Goal: Task Accomplishment & Management: Manage account settings

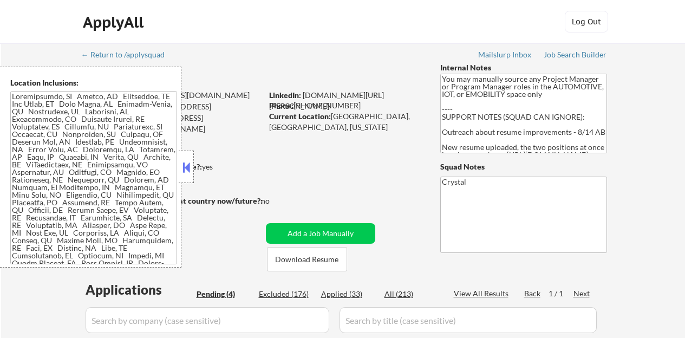
select select ""pending""
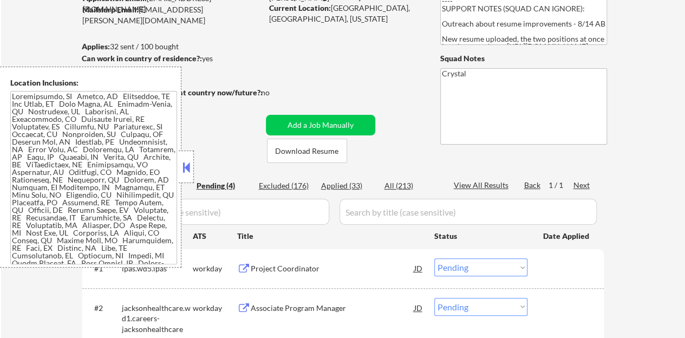
scroll to position [108, 0]
click at [183, 159] on button at bounding box center [186, 167] width 12 height 16
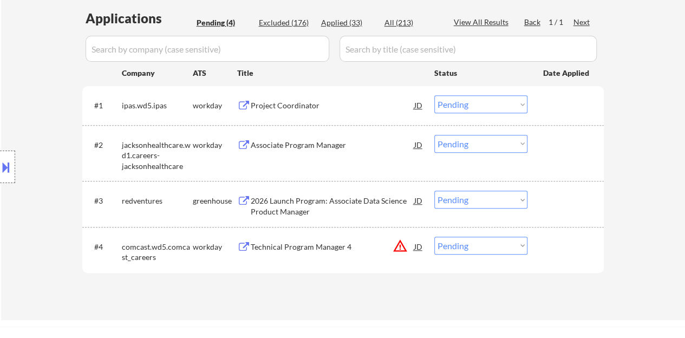
scroll to position [325, 0]
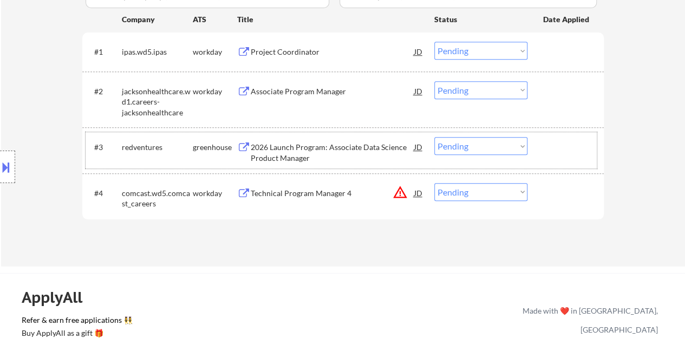
click at [555, 137] on div "#3 redventures greenhouse 2026 Launch Program: Associate Data Science Product M…" at bounding box center [341, 150] width 511 height 36
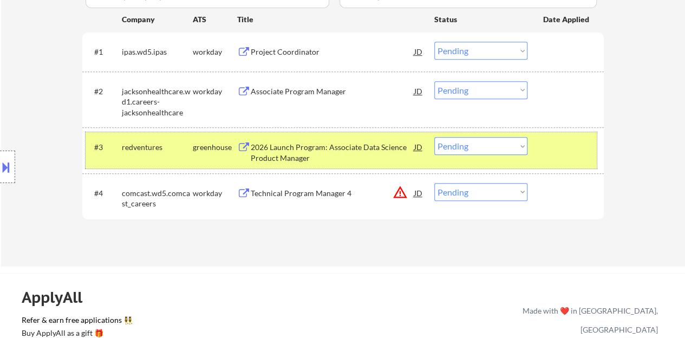
click at [458, 149] on select "Choose an option... Pending Applied Excluded (Questions) Excluded (Expired) Exc…" at bounding box center [480, 146] width 93 height 18
click at [434, 137] on select "Choose an option... Pending Applied Excluded (Questions) Excluded (Expired) Exc…" at bounding box center [480, 146] width 93 height 18
select select ""pending""
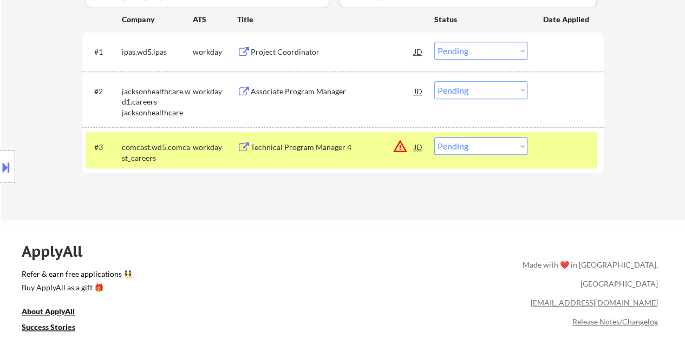
click at [556, 139] on div at bounding box center [567, 147] width 48 height 20
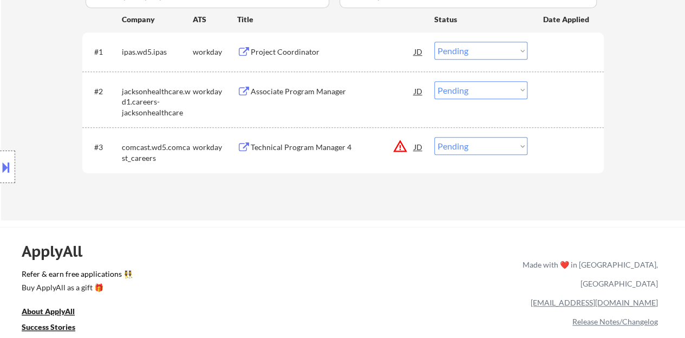
click at [264, 54] on div "Project Coordinator" at bounding box center [333, 52] width 164 height 11
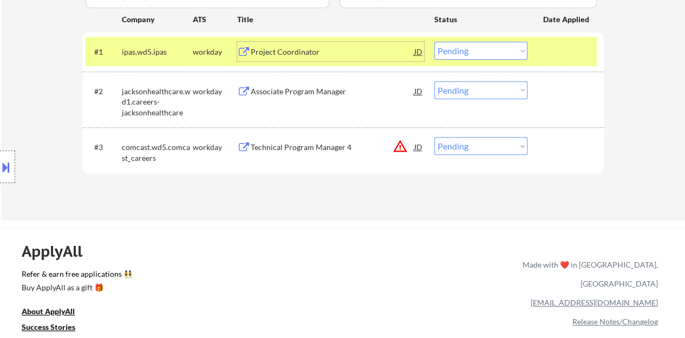
click at [6, 151] on div at bounding box center [7, 167] width 15 height 33
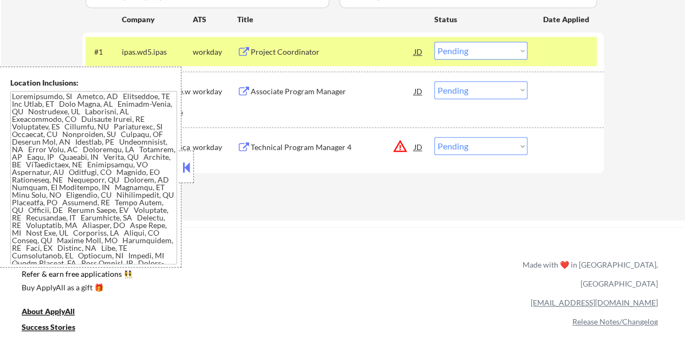
click at [184, 170] on button at bounding box center [186, 167] width 12 height 16
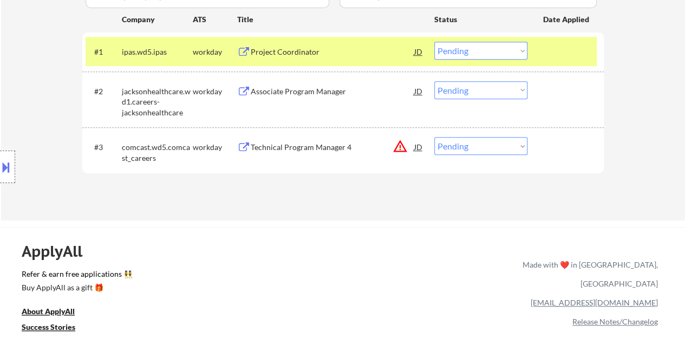
click at [0, 167] on button at bounding box center [6, 167] width 12 height 18
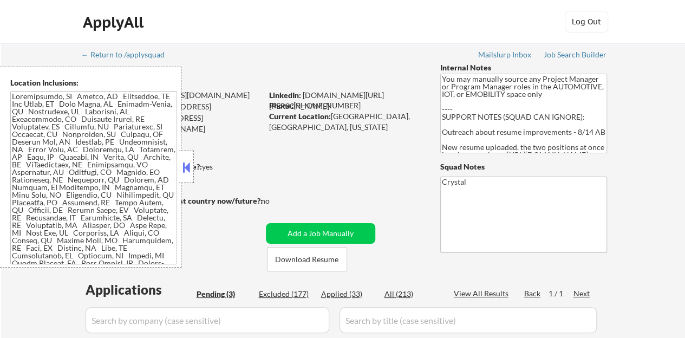
scroll to position [458, 0]
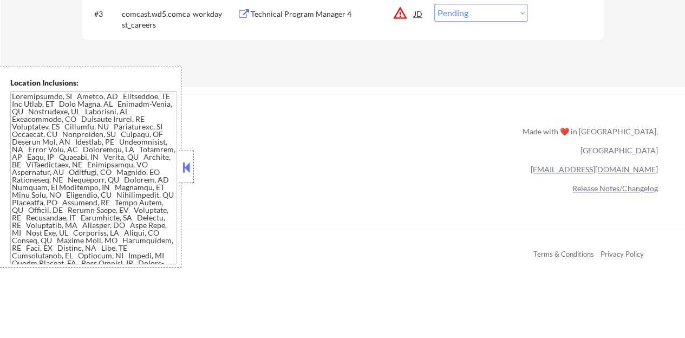
click at [193, 168] on div at bounding box center [186, 167] width 15 height 33
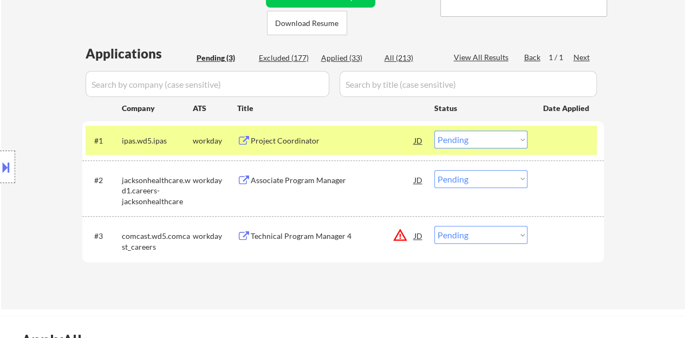
scroll to position [296, 0]
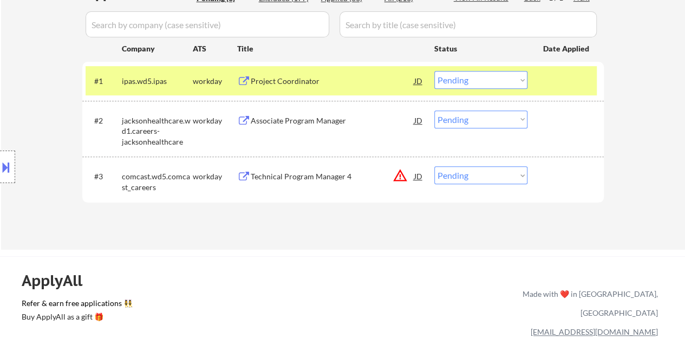
drag, startPoint x: 488, startPoint y: 71, endPoint x: 488, endPoint y: 88, distance: 16.8
click at [488, 71] on select "Choose an option... Pending Applied Excluded (Questions) Excluded (Expired) Exc…" at bounding box center [480, 80] width 93 height 18
click at [434, 71] on select "Choose an option... Pending Applied Excluded (Questions) Excluded (Expired) Exc…" at bounding box center [480, 80] width 93 height 18
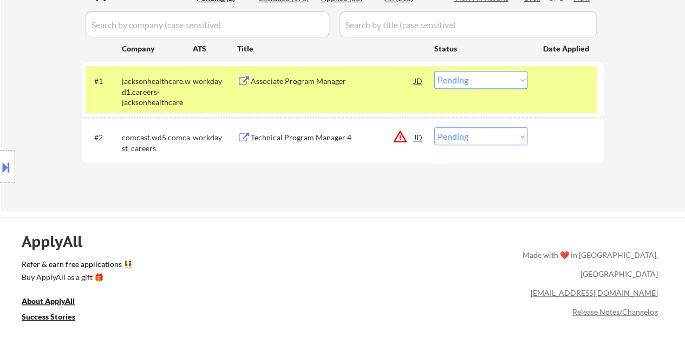
click at [269, 80] on div "Associate Program Manager" at bounding box center [333, 81] width 164 height 11
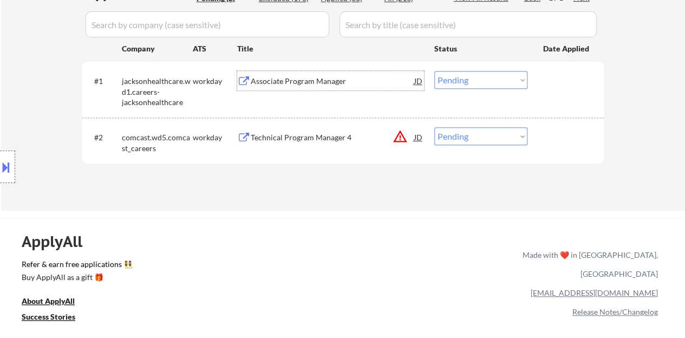
click at [555, 80] on div at bounding box center [567, 81] width 48 height 20
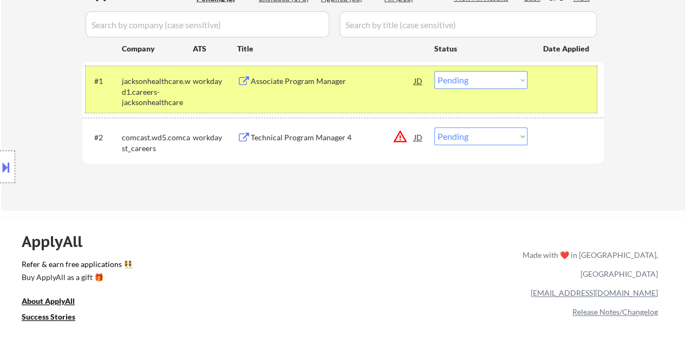
click at [330, 88] on div "Associate Program Manager" at bounding box center [333, 81] width 164 height 20
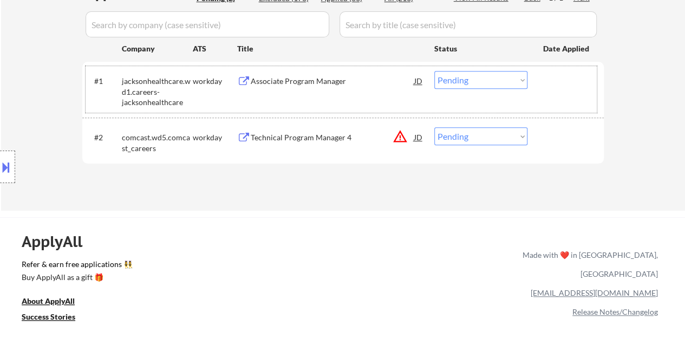
click at [461, 69] on div "#1 jacksonhealthcare.wd1.careers-jacksonhealthcare workday Associate Program Ma…" at bounding box center [341, 89] width 511 height 47
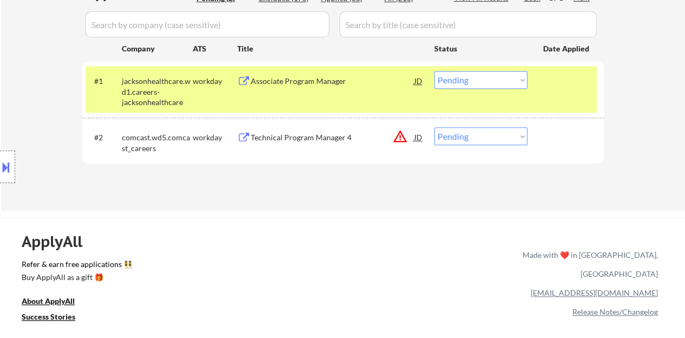
click at [464, 77] on select "Choose an option... Pending Applied Excluded (Questions) Excluded (Expired) Exc…" at bounding box center [480, 80] width 93 height 18
click at [434, 71] on select "Choose an option... Pending Applied Excluded (Questions) Excluded (Expired) Exc…" at bounding box center [480, 80] width 93 height 18
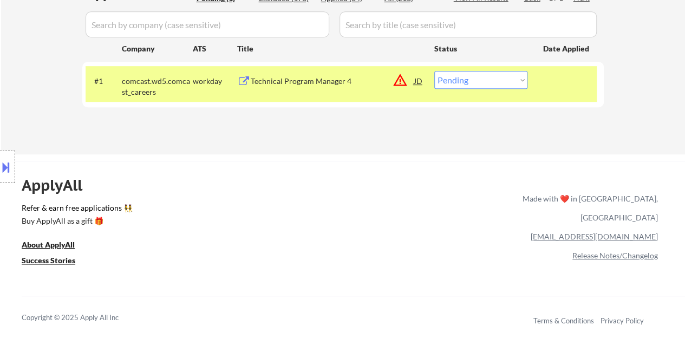
click at [324, 82] on div "Technical Program Manager 4" at bounding box center [333, 81] width 164 height 11
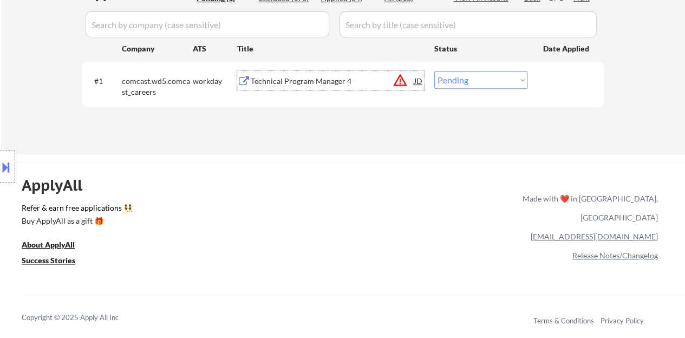
click at [465, 83] on select "Choose an option... Pending Applied Excluded (Questions) Excluded (Expired) Exc…" at bounding box center [480, 80] width 93 height 18
select select ""excluded__expired_""
click at [434, 71] on select "Choose an option... Pending Applied Excluded (Questions) Excluded (Expired) Exc…" at bounding box center [480, 80] width 93 height 18
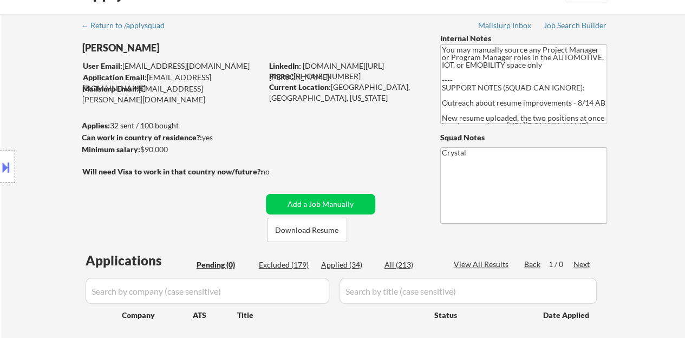
scroll to position [25, 0]
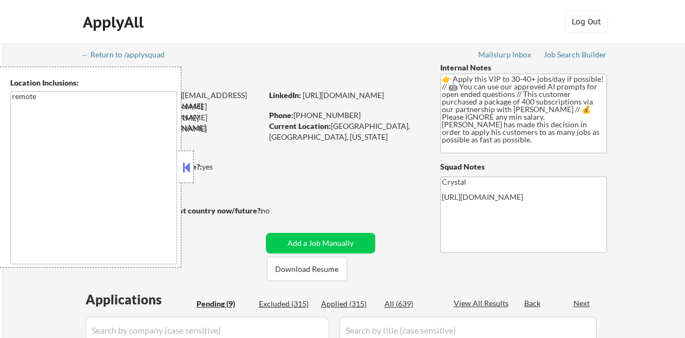
select select ""pending""
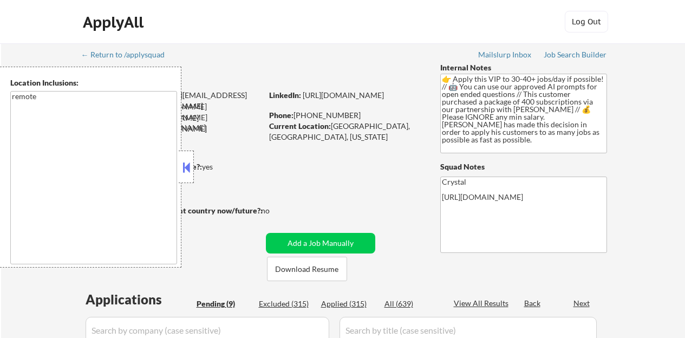
select select ""pending""
click at [185, 173] on button at bounding box center [186, 167] width 12 height 16
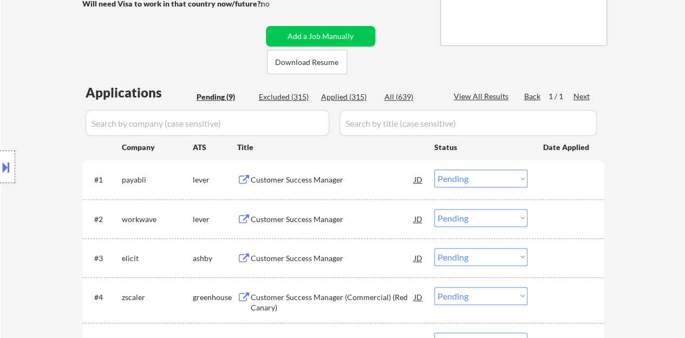
scroll to position [217, 0]
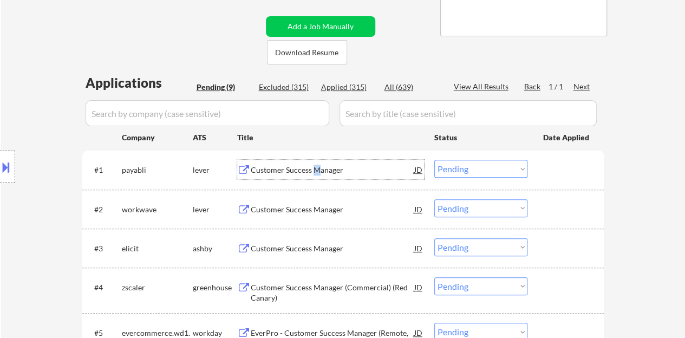
click at [316, 168] on div "Customer Success Manager" at bounding box center [333, 170] width 164 height 11
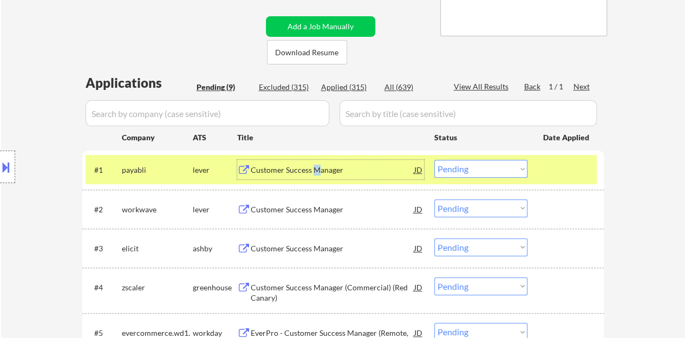
click at [321, 168] on div "Customer Success Manager" at bounding box center [333, 170] width 164 height 11
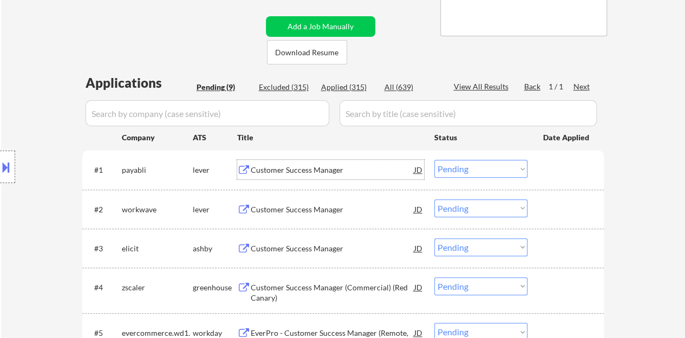
click at [550, 160] on div at bounding box center [567, 170] width 48 height 20
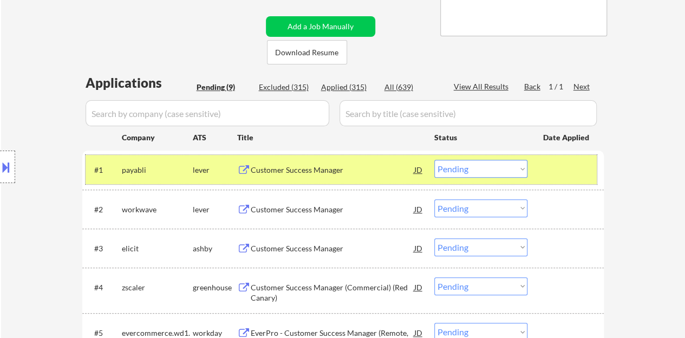
click at [578, 166] on div at bounding box center [567, 170] width 48 height 20
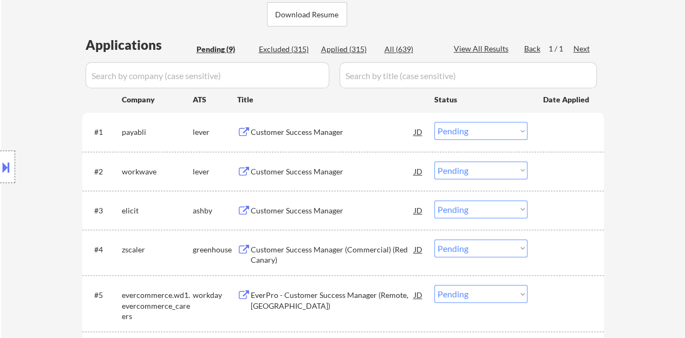
scroll to position [271, 0]
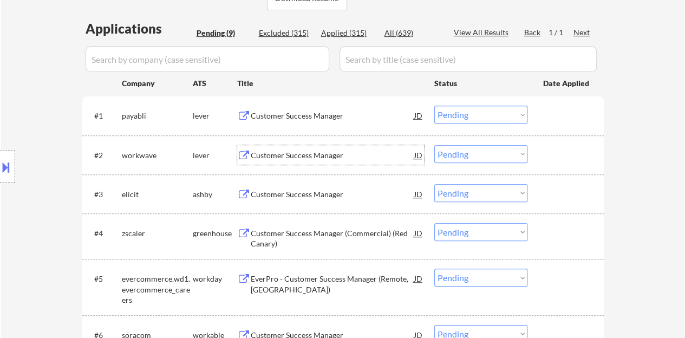
click at [323, 154] on div "Customer Success Manager" at bounding box center [333, 155] width 164 height 11
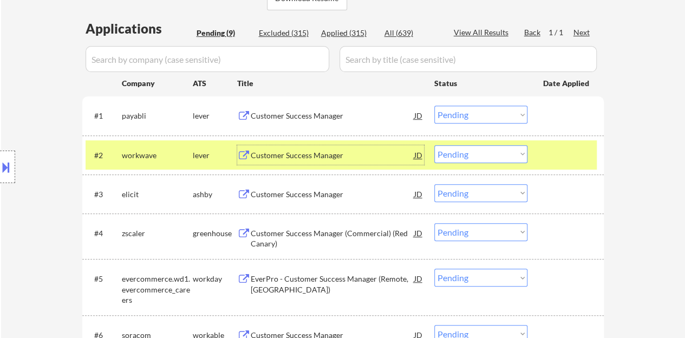
click at [487, 148] on select "Choose an option... Pending Applied Excluded (Questions) Excluded (Expired) Exc…" at bounding box center [480, 154] width 93 height 18
click at [434, 145] on select "Choose an option... Pending Applied Excluded (Questions) Excluded (Expired) Exc…" at bounding box center [480, 154] width 93 height 18
select select ""pending""
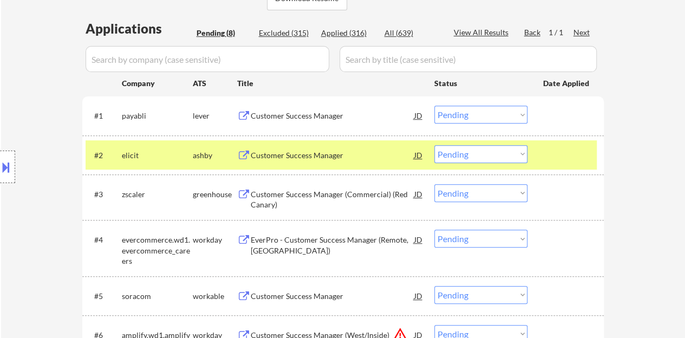
click at [561, 149] on div at bounding box center [567, 155] width 48 height 20
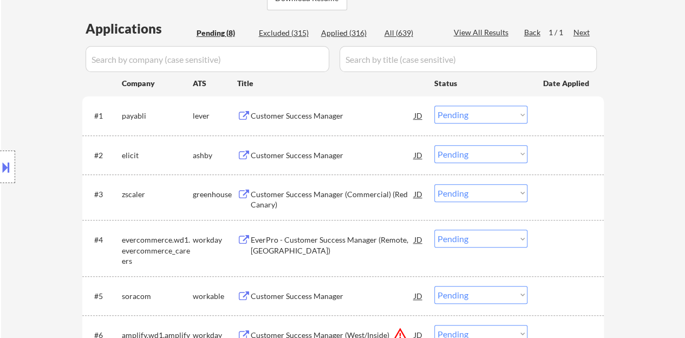
click at [292, 116] on div "Customer Success Manager" at bounding box center [333, 116] width 164 height 11
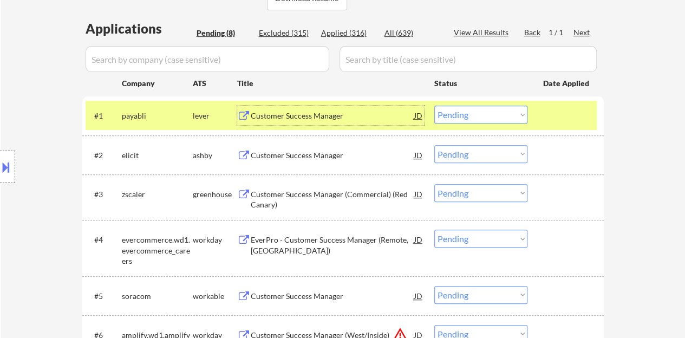
click at [496, 115] on select "Choose an option... Pending Applied Excluded (Questions) Excluded (Expired) Exc…" at bounding box center [480, 115] width 93 height 18
click at [434, 106] on select "Choose an option... Pending Applied Excluded (Questions) Excluded (Expired) Exc…" at bounding box center [480, 115] width 93 height 18
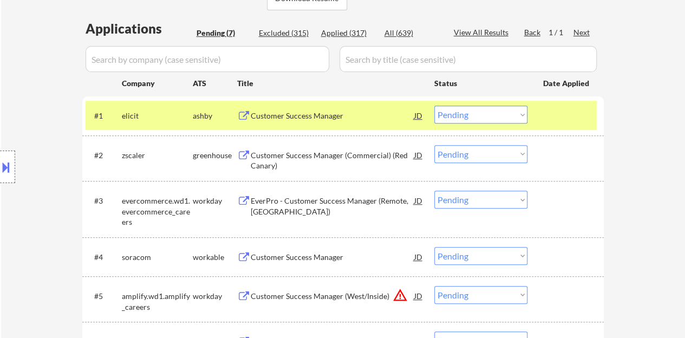
click at [271, 114] on div "Customer Success Manager" at bounding box center [333, 116] width 164 height 11
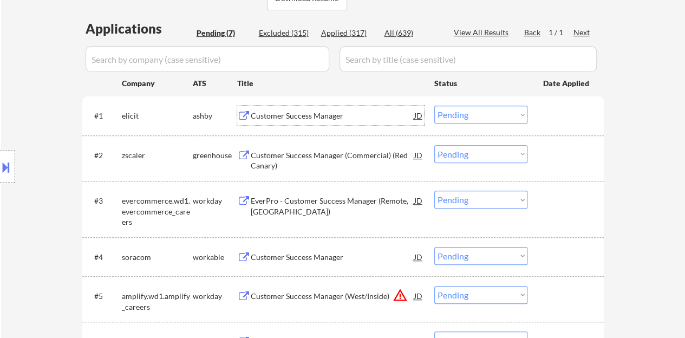
click at [479, 115] on select "Choose an option... Pending Applied Excluded (Questions) Excluded (Expired) Exc…" at bounding box center [480, 115] width 93 height 18
click at [434, 106] on select "Choose an option... Pending Applied Excluded (Questions) Excluded (Expired) Exc…" at bounding box center [480, 115] width 93 height 18
select select ""pending""
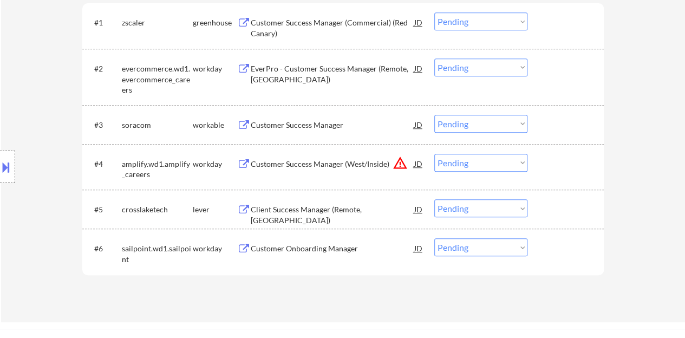
scroll to position [379, 0]
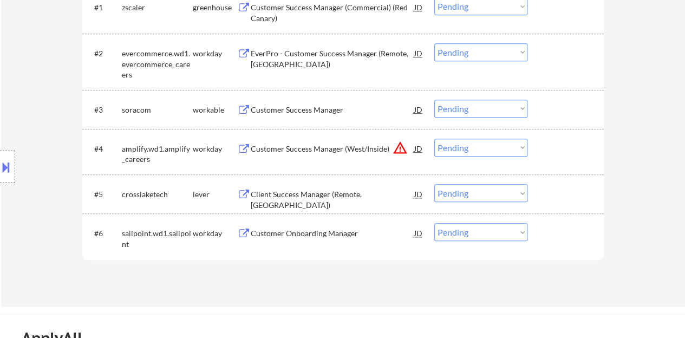
click at [298, 187] on div "Client Success Manager (Remote, US)" at bounding box center [333, 194] width 164 height 20
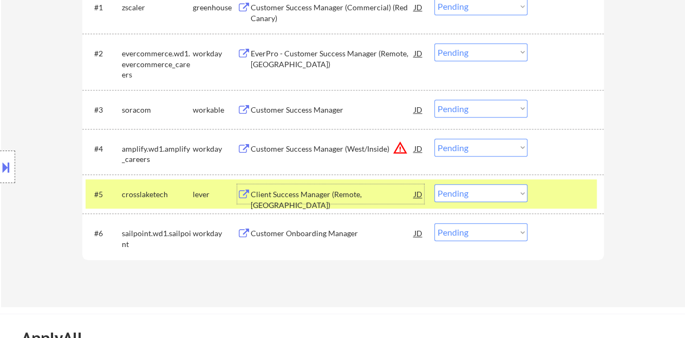
click at [515, 192] on select "Choose an option... Pending Applied Excluded (Questions) Excluded (Expired) Exc…" at bounding box center [480, 193] width 93 height 18
click at [434, 184] on select "Choose an option... Pending Applied Excluded (Questions) Excluded (Expired) Exc…" at bounding box center [480, 193] width 93 height 18
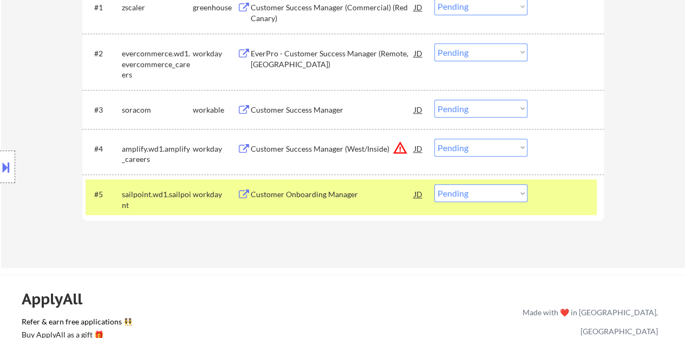
click at [549, 200] on div at bounding box center [567, 194] width 48 height 20
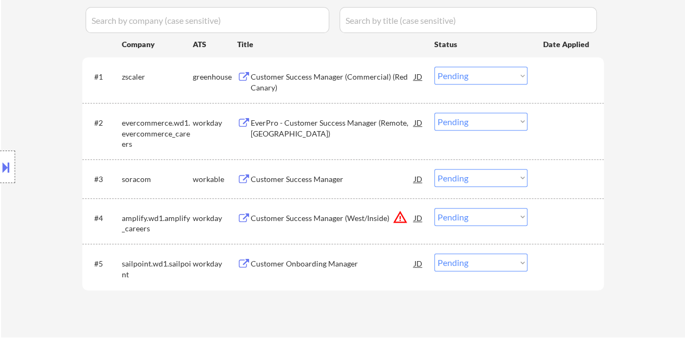
scroll to position [325, 0]
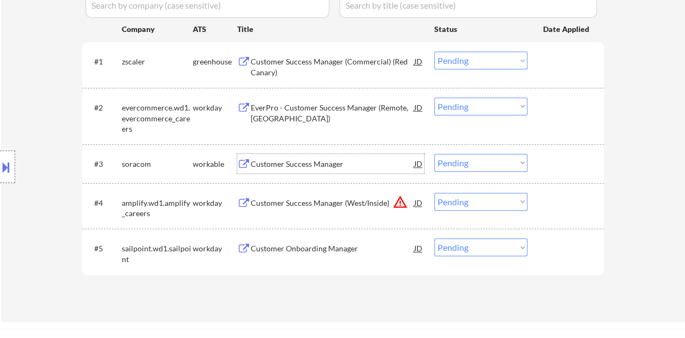
click at [302, 162] on div "Customer Success Manager" at bounding box center [333, 164] width 164 height 11
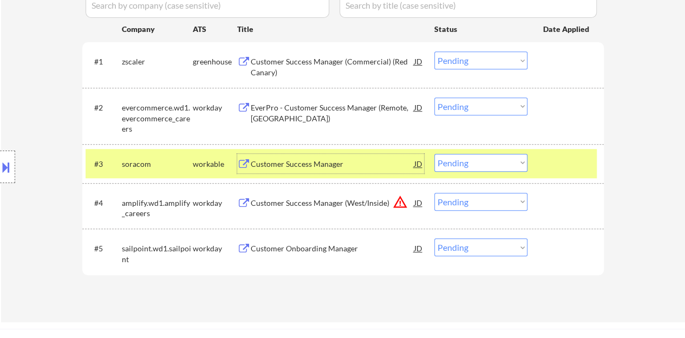
click at [562, 161] on div at bounding box center [567, 164] width 48 height 20
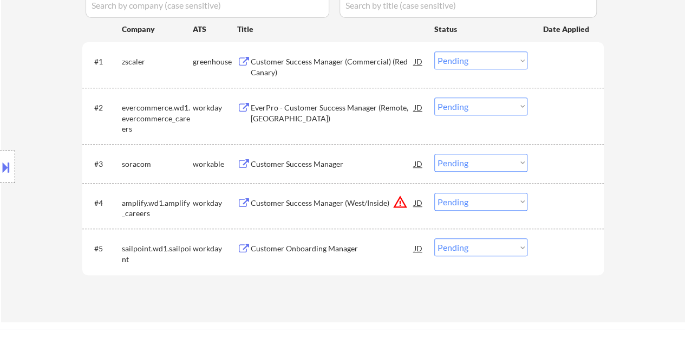
scroll to position [379, 0]
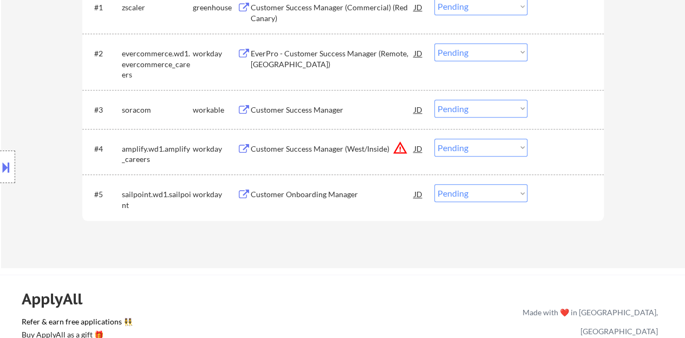
click at [338, 192] on div "Customer Onboarding Manager" at bounding box center [333, 194] width 164 height 11
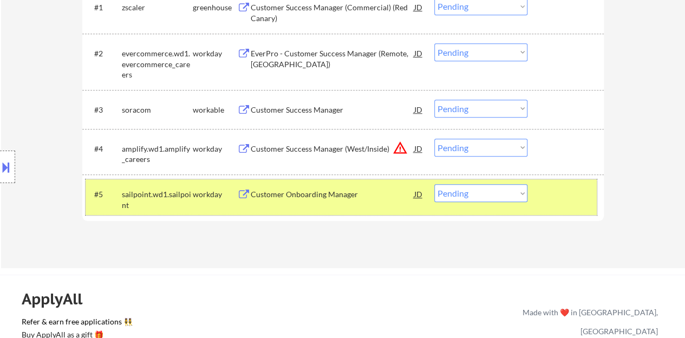
click at [491, 184] on div "#5 sailpoint.wd1.sailpoint workday Customer Onboarding Manager JD warning_amber…" at bounding box center [341, 197] width 511 height 36
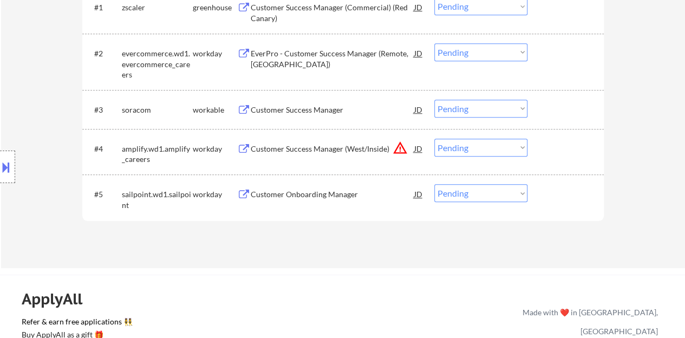
click at [493, 193] on select "Choose an option... Pending Applied Excluded (Questions) Excluded (Expired) Exc…" at bounding box center [480, 193] width 93 height 18
select select ""applied""
click at [434, 184] on select "Choose an option... Pending Applied Excluded (Questions) Excluded (Expired) Exc…" at bounding box center [480, 193] width 93 height 18
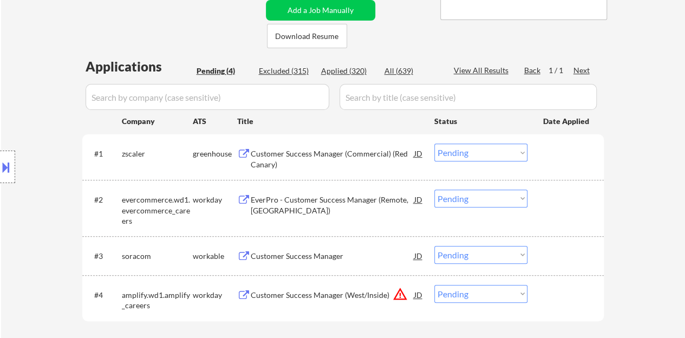
scroll to position [217, 0]
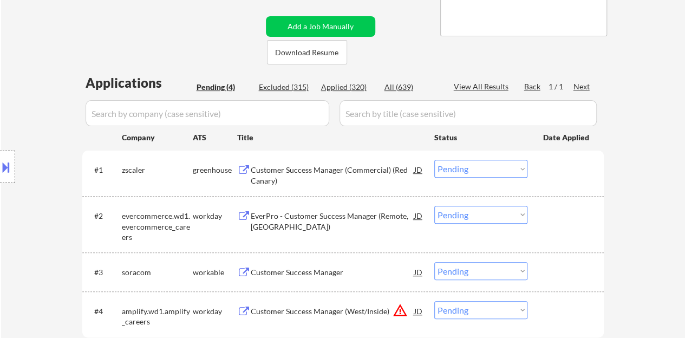
click at [322, 170] on div "Customer Success Manager (Commercial) (Red Canary)" at bounding box center [333, 175] width 164 height 21
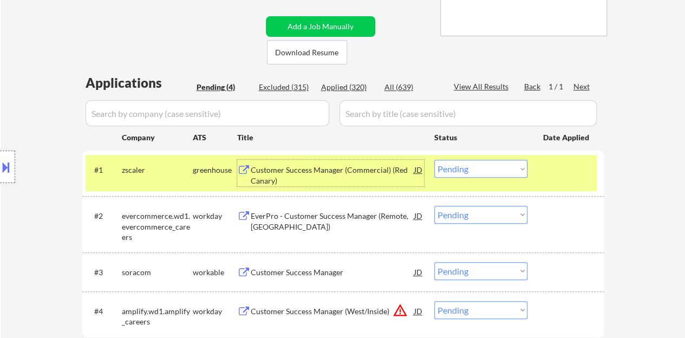
click at [498, 172] on select "Choose an option... Pending Applied Excluded (Questions) Excluded (Expired) Exc…" at bounding box center [480, 169] width 93 height 18
click at [434, 160] on select "Choose an option... Pending Applied Excluded (Questions) Excluded (Expired) Exc…" at bounding box center [480, 169] width 93 height 18
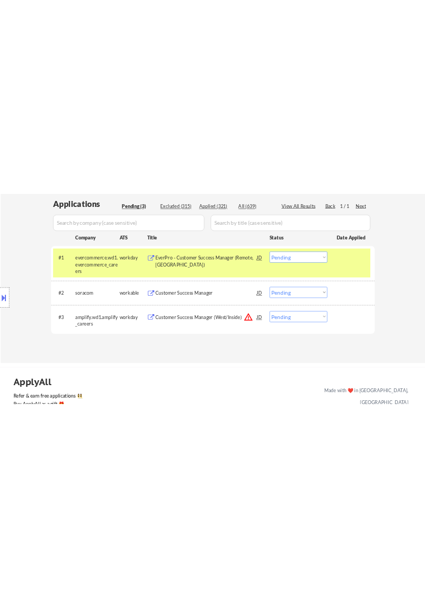
scroll to position [271, 0]
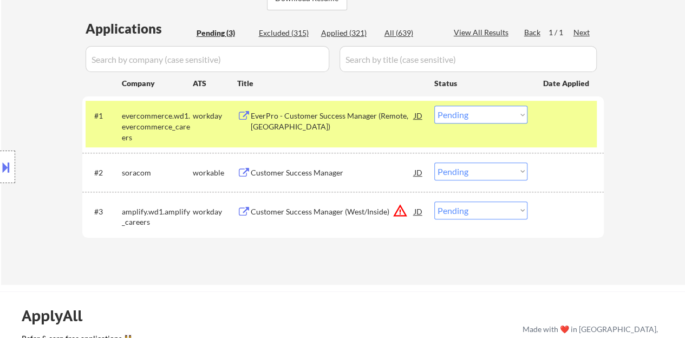
click at [347, 112] on div "EverPro - Customer Success Manager (Remote, US)" at bounding box center [333, 121] width 164 height 21
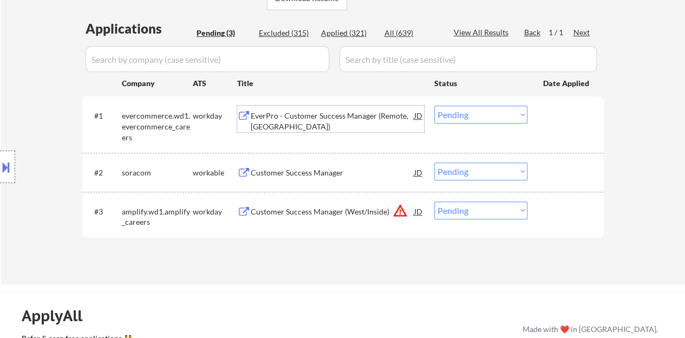
click at [555, 123] on div at bounding box center [567, 116] width 48 height 20
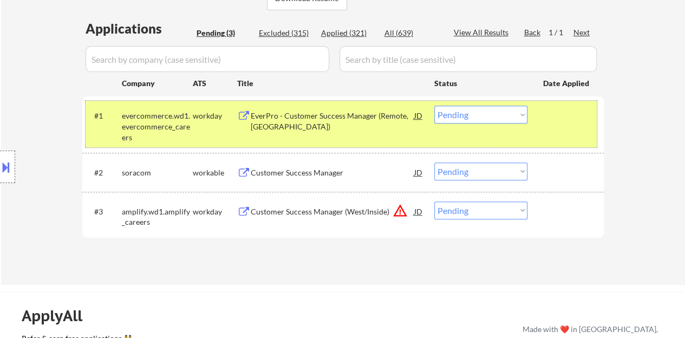
click at [495, 106] on select "Choose an option... Pending Applied Excluded (Questions) Excluded (Expired) Exc…" at bounding box center [480, 115] width 93 height 18
click at [434, 106] on select "Choose an option... Pending Applied Excluded (Questions) Excluded (Expired) Exc…" at bounding box center [480, 115] width 93 height 18
select select ""pending""
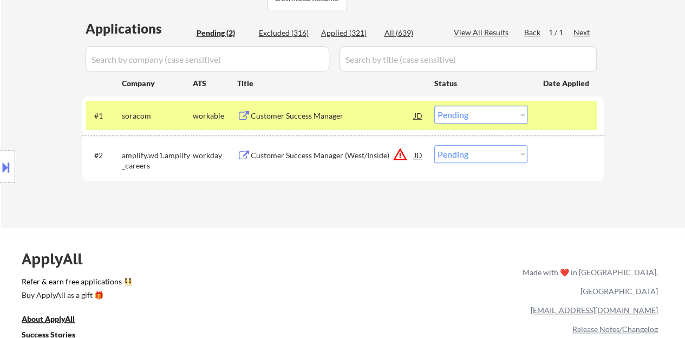
click at [378, 237] on div "ApplyAll Refer & earn free applications 👯‍♀️ Buy ApplyAll as a gift 🎁 About App…" at bounding box center [342, 319] width 685 height 168
select select ""pending""
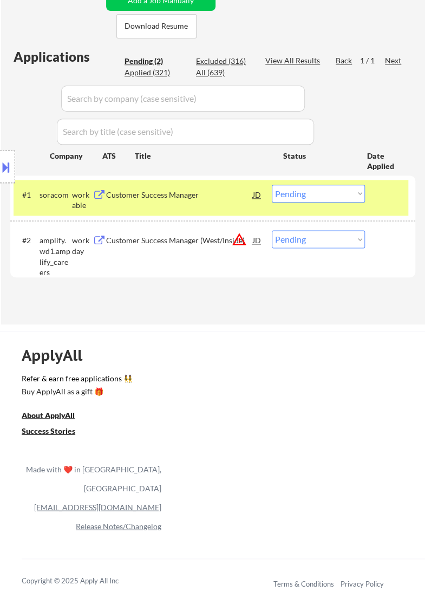
click at [0, 338] on div "ApplyAll Refer & earn free applications 👯‍♀️ Buy ApplyAll as a gift 🎁 About App…" at bounding box center [212, 471] width 425 height 264
select select ""pending""
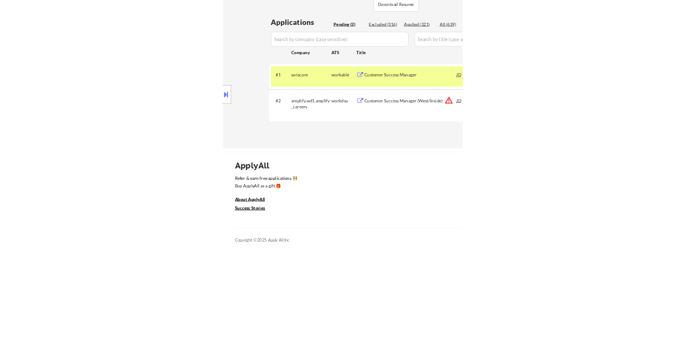
scroll to position [265, 0]
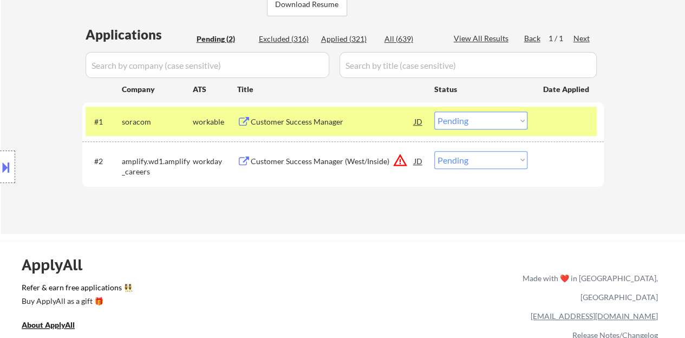
click at [317, 119] on div "Customer Success Manager" at bounding box center [333, 121] width 164 height 11
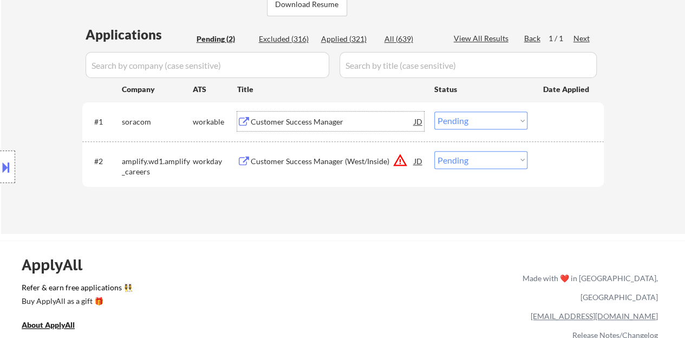
click at [479, 127] on select "Choose an option... Pending Applied Excluded (Questions) Excluded (Expired) Exc…" at bounding box center [480, 121] width 93 height 18
click at [434, 112] on select "Choose an option... Pending Applied Excluded (Questions) Excluded (Expired) Exc…" at bounding box center [480, 121] width 93 height 18
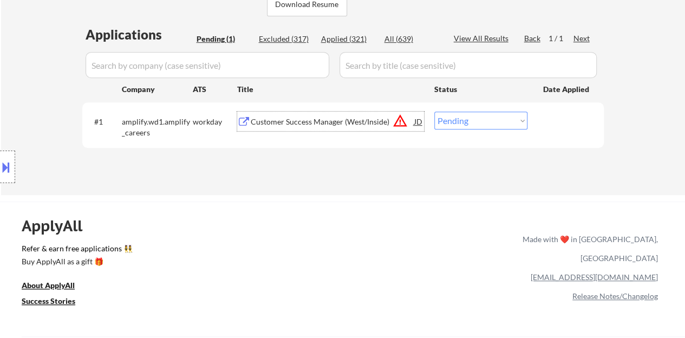
click at [327, 119] on div "Customer Success Manager (West/Inside)" at bounding box center [333, 121] width 164 height 11
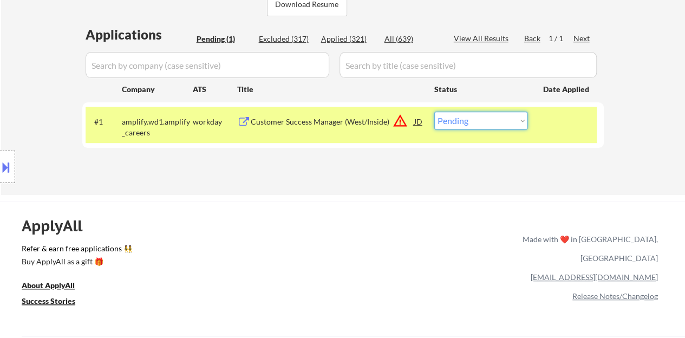
click at [456, 114] on select "Choose an option... Pending Applied Excluded (Questions) Excluded (Expired) Exc…" at bounding box center [480, 121] width 93 height 18
select select ""excluded__bad_match_""
click at [434, 112] on select "Choose an option... Pending Applied Excluded (Questions) Excluded (Expired) Exc…" at bounding box center [480, 121] width 93 height 18
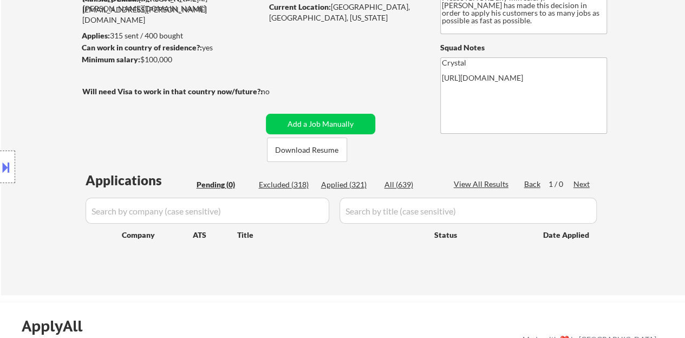
scroll to position [102, 0]
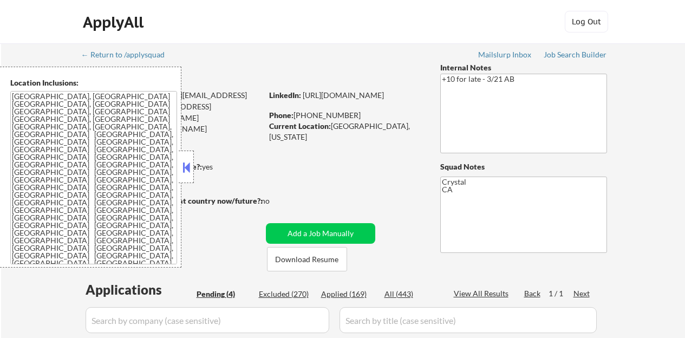
select select ""pending""
click at [189, 163] on button at bounding box center [186, 167] width 12 height 16
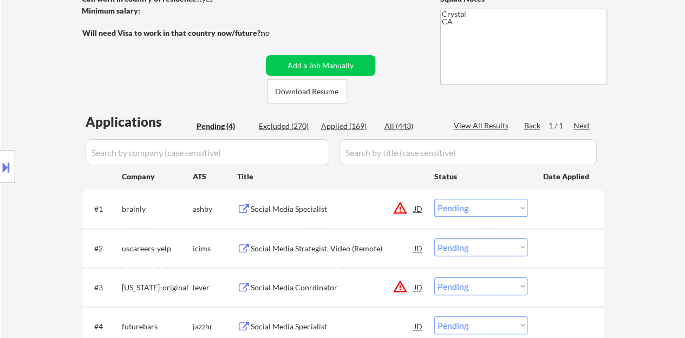
scroll to position [217, 0]
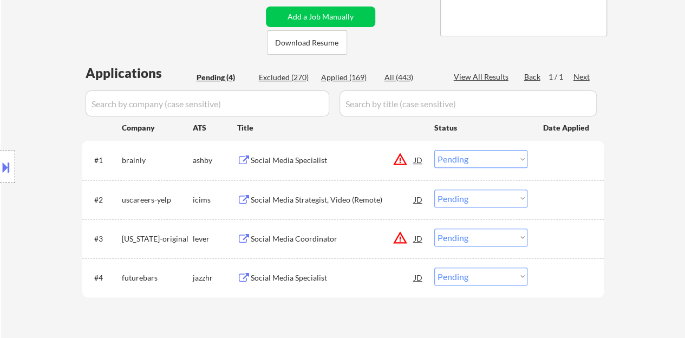
click at [420, 161] on div "JD" at bounding box center [418, 160] width 11 height 20
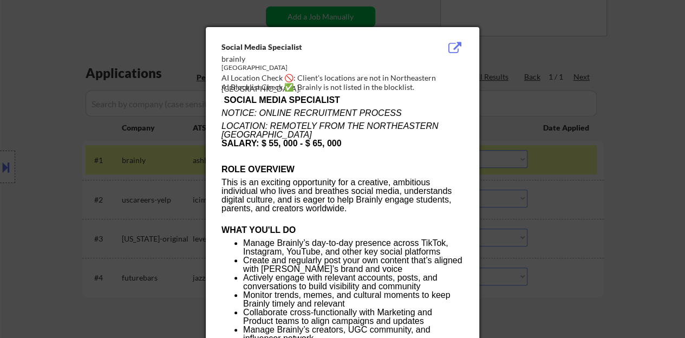
click at [184, 153] on div at bounding box center [342, 169] width 685 height 338
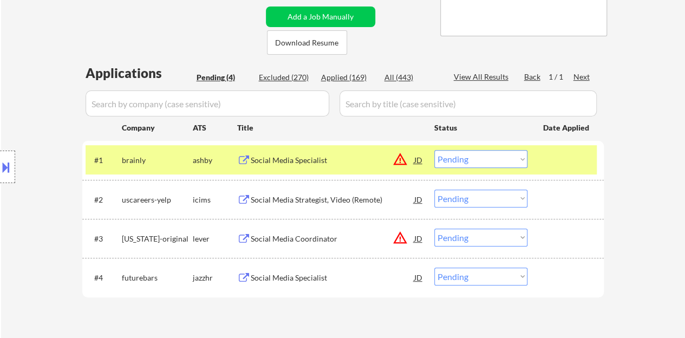
click at [417, 161] on div "JD" at bounding box center [418, 160] width 11 height 20
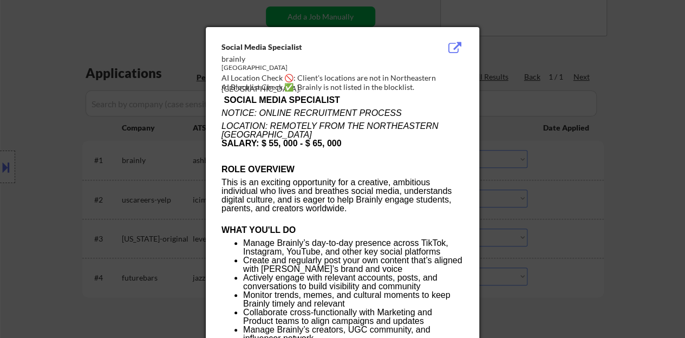
click at [60, 176] on div at bounding box center [342, 169] width 685 height 338
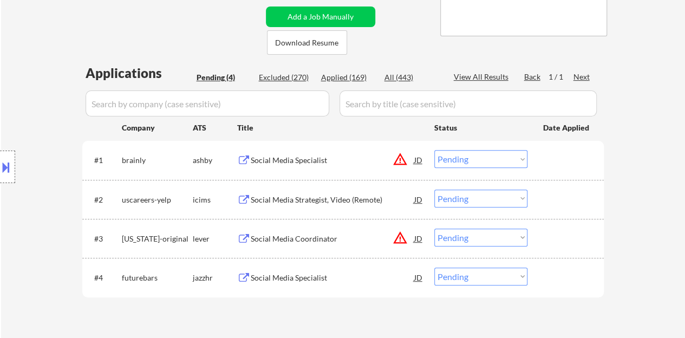
click at [290, 155] on div "Social Media Specialist" at bounding box center [333, 160] width 164 height 11
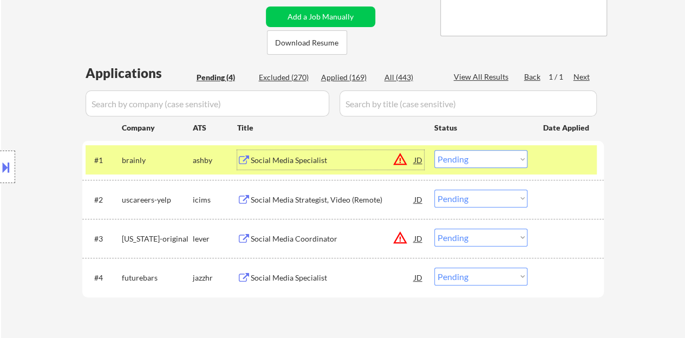
click at [465, 163] on select "Choose an option... Pending Applied Excluded (Questions) Excluded (Expired) Exc…" at bounding box center [480, 159] width 93 height 18
click at [434, 150] on select "Choose an option... Pending Applied Excluded (Questions) Excluded (Expired) Exc…" at bounding box center [480, 159] width 93 height 18
select select ""pending""
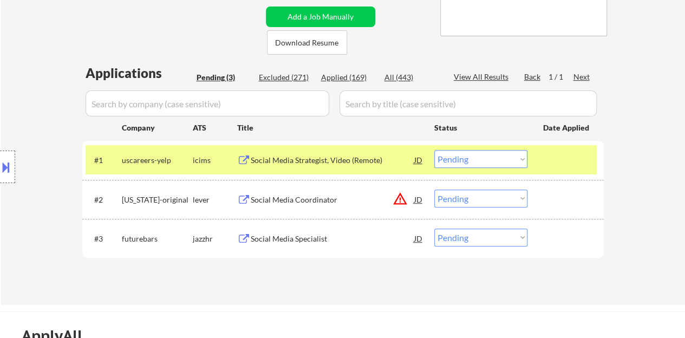
click at [544, 159] on div at bounding box center [567, 160] width 48 height 20
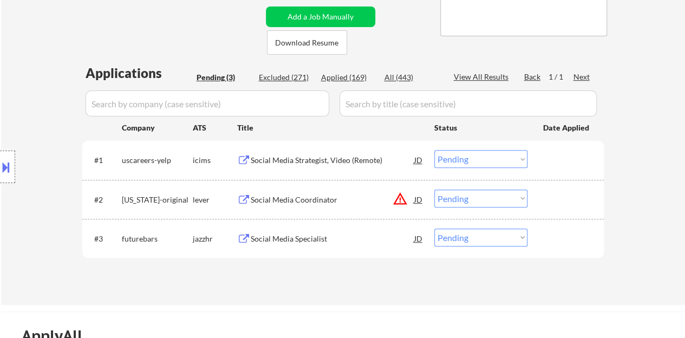
click at [281, 226] on div "#3 futurebars jazzhr Social Media Specialist JD warning_amber Choose an option.…" at bounding box center [341, 238] width 511 height 29
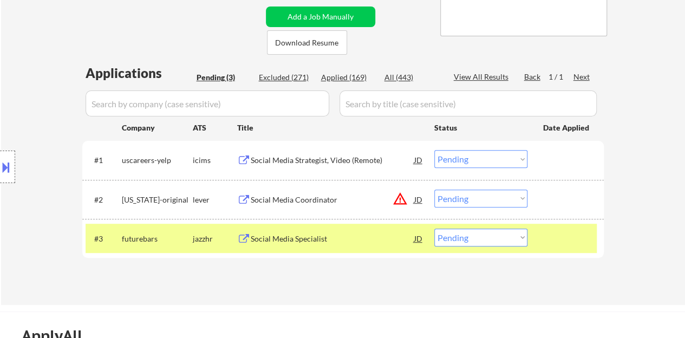
click at [294, 236] on div "Social Media Specialist" at bounding box center [333, 238] width 164 height 11
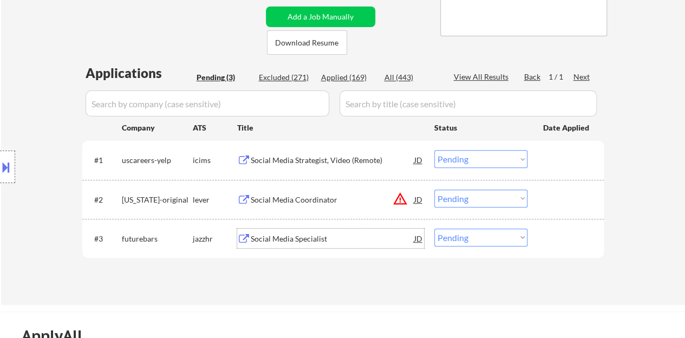
click at [574, 237] on div at bounding box center [567, 239] width 48 height 20
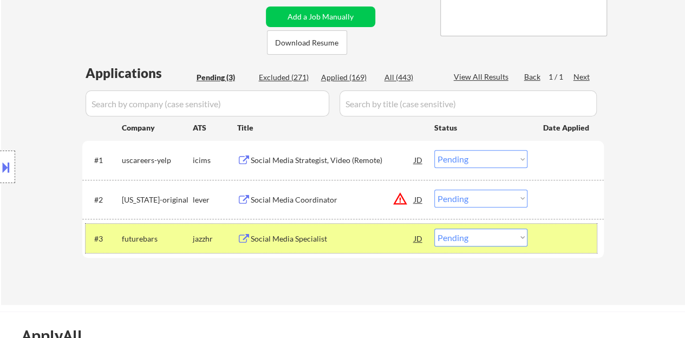
click at [512, 241] on select "Choose an option... Pending Applied Excluded (Questions) Excluded (Expired) Exc…" at bounding box center [480, 238] width 93 height 18
select select ""excluded__bad_match_""
click at [434, 229] on select "Choose an option... Pending Applied Excluded (Questions) Excluded (Expired) Exc…" at bounding box center [480, 238] width 93 height 18
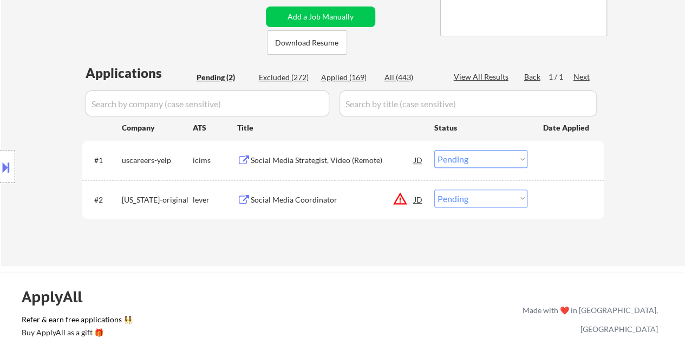
click at [419, 194] on div "JD" at bounding box center [418, 200] width 11 height 20
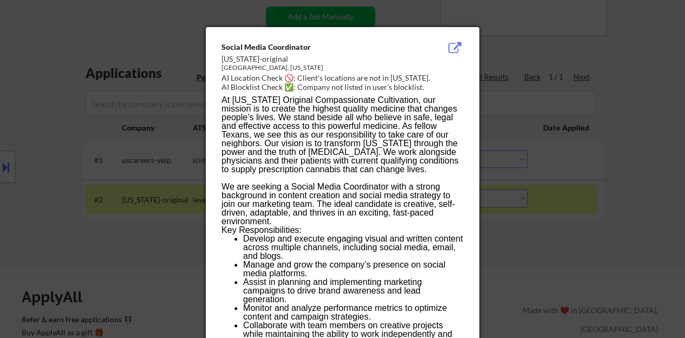
click at [147, 200] on div at bounding box center [342, 169] width 685 height 338
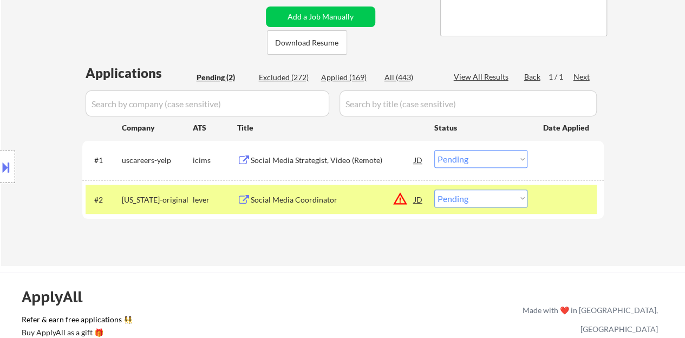
click at [252, 194] on div "Social Media Coordinator" at bounding box center [333, 199] width 164 height 11
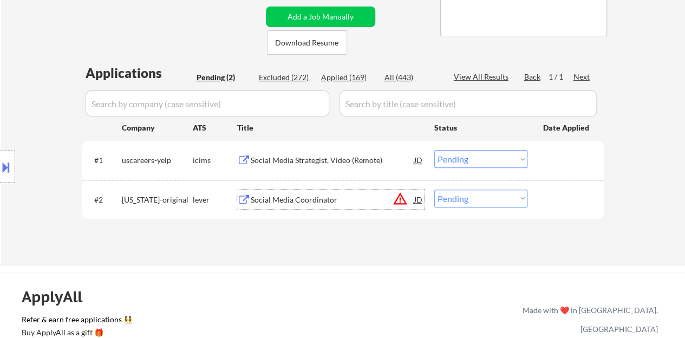
click at [484, 206] on select "Choose an option... Pending Applied Excluded (Questions) Excluded (Expired) Exc…" at bounding box center [480, 199] width 93 height 18
select select ""applied""
click at [434, 190] on select "Choose an option... Pending Applied Excluded (Questions) Excluded (Expired) Exc…" at bounding box center [480, 199] width 93 height 18
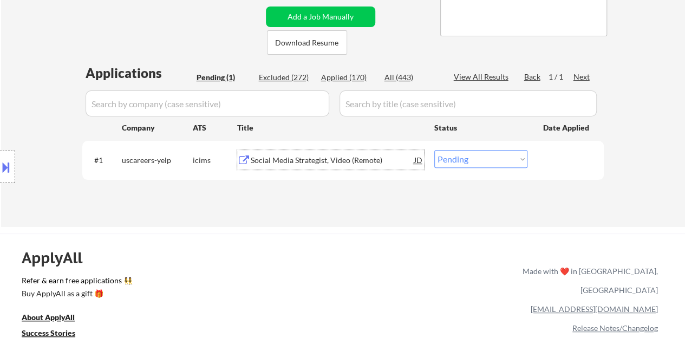
click at [296, 158] on div "Social Media Strategist, Video (Remote)" at bounding box center [333, 160] width 164 height 11
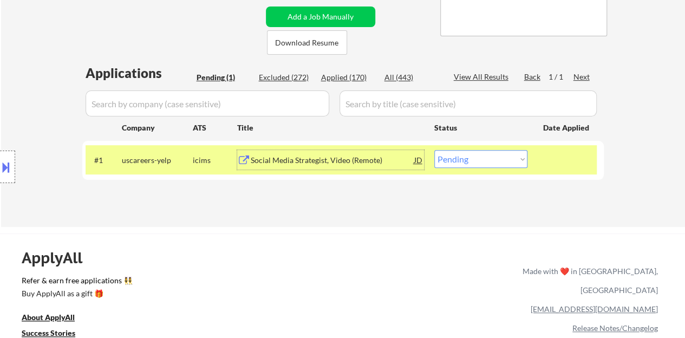
click at [469, 161] on select "Choose an option... Pending Applied Excluded (Questions) Excluded (Expired) Exc…" at bounding box center [480, 159] width 93 height 18
select select ""applied""
click at [434, 150] on select "Choose an option... Pending Applied Excluded (Questions) Excluded (Expired) Exc…" at bounding box center [480, 159] width 93 height 18
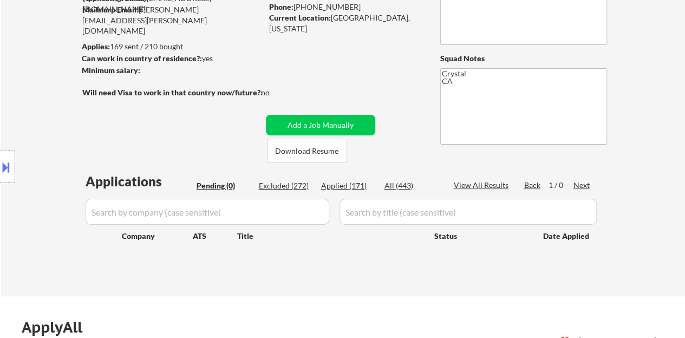
scroll to position [163, 0]
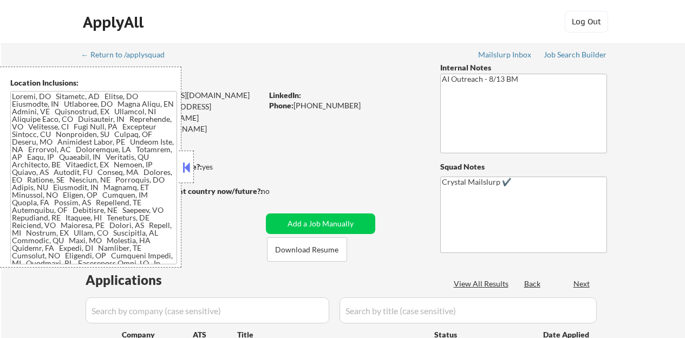
click at [184, 171] on button at bounding box center [186, 167] width 12 height 16
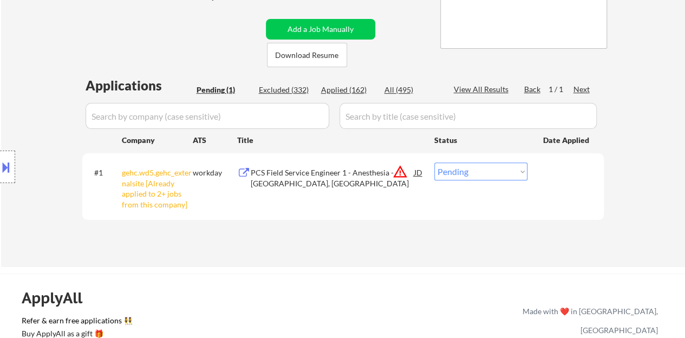
scroll to position [217, 0]
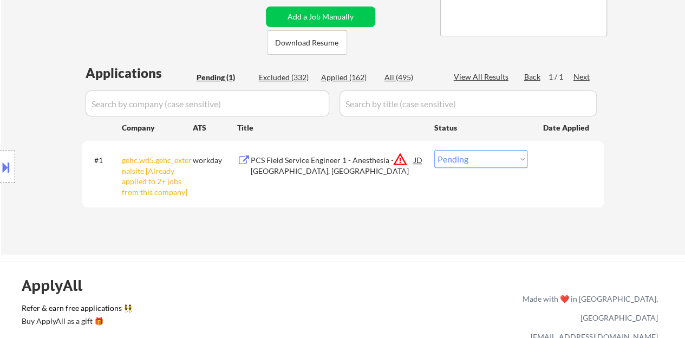
click at [502, 158] on select "Choose an option... Pending Applied Excluded (Questions) Excluded (Expired) Exc…" at bounding box center [480, 159] width 93 height 18
select select ""excluded__other_""
click at [434, 150] on select "Choose an option... Pending Applied Excluded (Questions) Excluded (Expired) Exc…" at bounding box center [480, 159] width 93 height 18
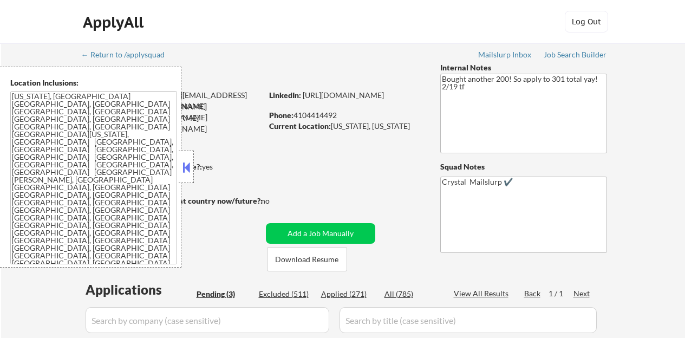
select select ""pending""
click at [190, 168] on button at bounding box center [186, 167] width 12 height 16
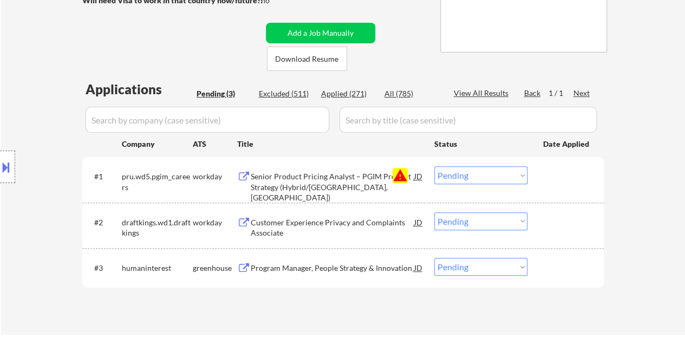
scroll to position [217, 0]
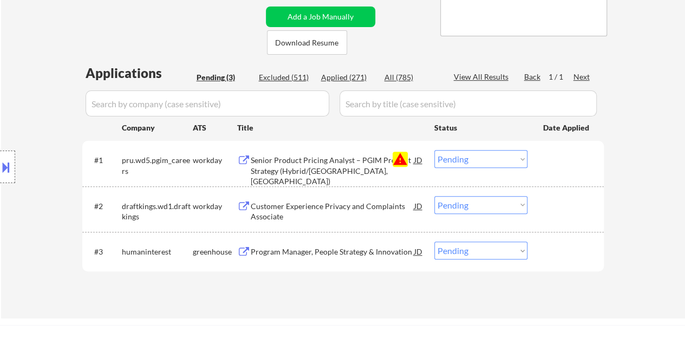
click at [463, 158] on select "Choose an option... Pending Applied Excluded (Questions) Excluded (Expired) Exc…" at bounding box center [480, 159] width 93 height 18
click at [434, 150] on select "Choose an option... Pending Applied Excluded (Questions) Excluded (Expired) Exc…" at bounding box center [480, 159] width 93 height 18
select select ""pending""
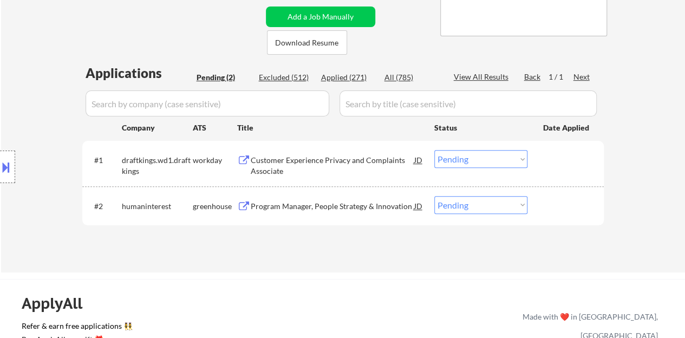
click at [361, 211] on div "Program Manager, People Strategy & Innovation" at bounding box center [333, 206] width 164 height 11
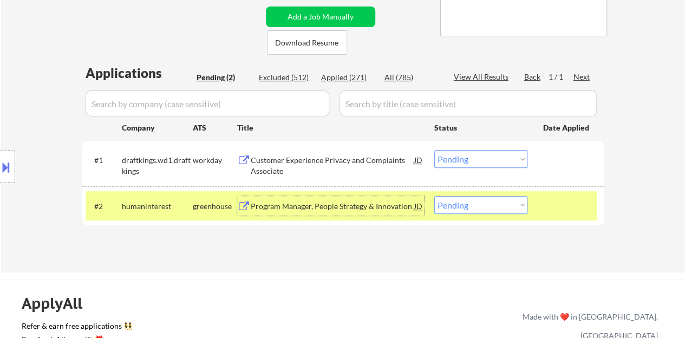
click at [482, 205] on select "Choose an option... Pending Applied Excluded (Questions) Excluded (Expired) Exc…" at bounding box center [480, 205] width 93 height 18
select select ""applied""
click at [434, 196] on select "Choose an option... Pending Applied Excluded (Questions) Excluded (Expired) Exc…" at bounding box center [480, 205] width 93 height 18
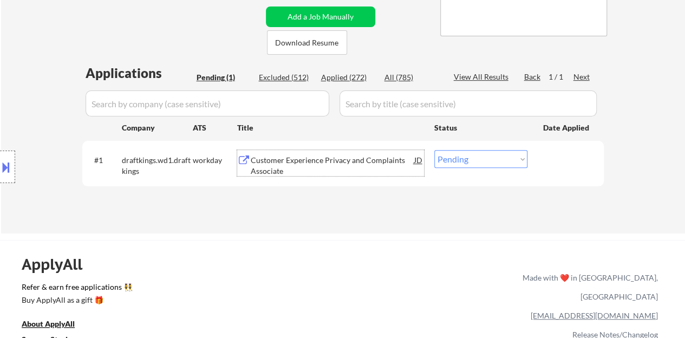
click at [324, 157] on div "Customer Experience Privacy and Complaints Associate" at bounding box center [333, 165] width 164 height 21
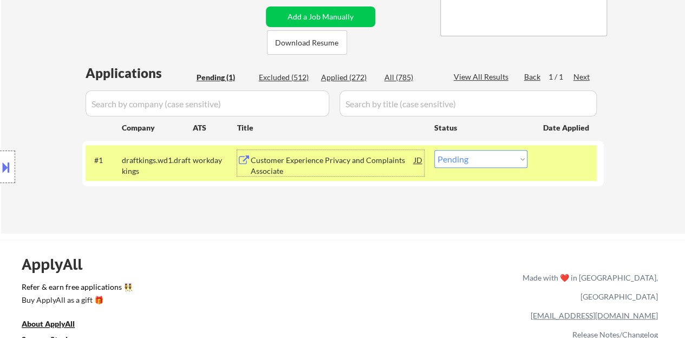
click at [494, 167] on select "Choose an option... Pending Applied Excluded (Questions) Excluded (Expired) Exc…" at bounding box center [480, 159] width 93 height 18
select select ""excluded__expired_""
click at [434, 150] on select "Choose an option... Pending Applied Excluded (Questions) Excluded (Expired) Exc…" at bounding box center [480, 159] width 93 height 18
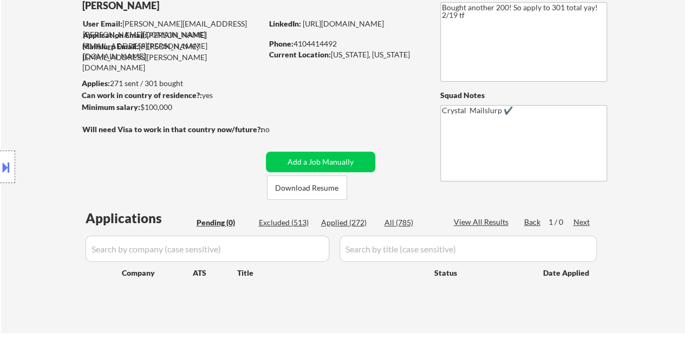
scroll to position [54, 0]
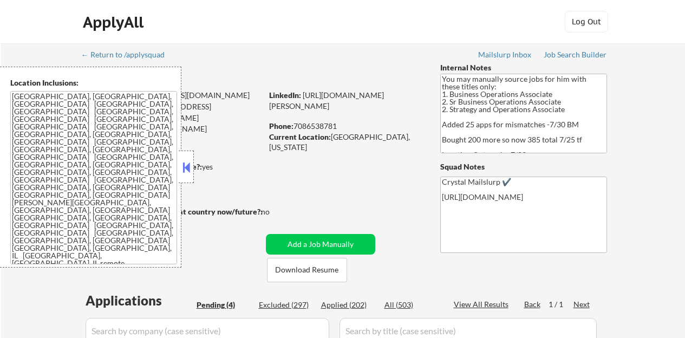
select select ""pending""
click at [191, 168] on button at bounding box center [186, 167] width 12 height 16
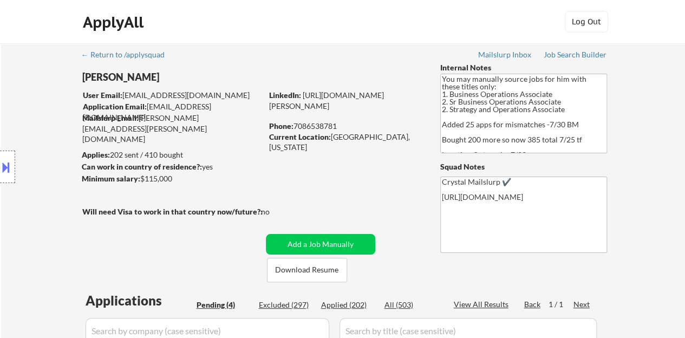
click at [299, 145] on div "← Return to /applysquad Mailslurp Inbox Job Search Builder [PERSON_NAME] User E…" at bounding box center [343, 306] width 541 height 527
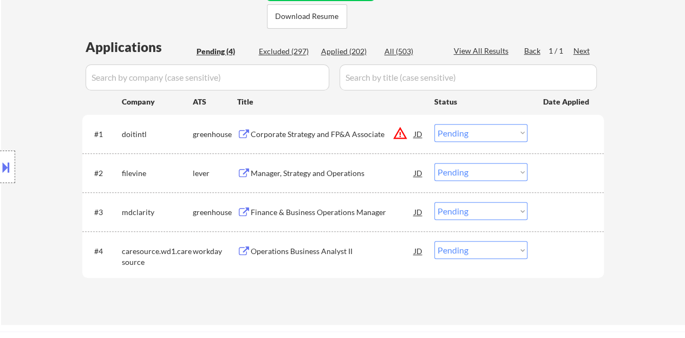
scroll to position [271, 0]
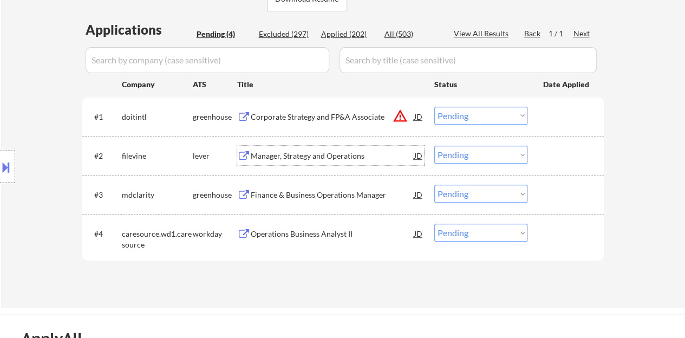
click at [322, 160] on div "Manager, Strategy and Operations" at bounding box center [333, 156] width 164 height 20
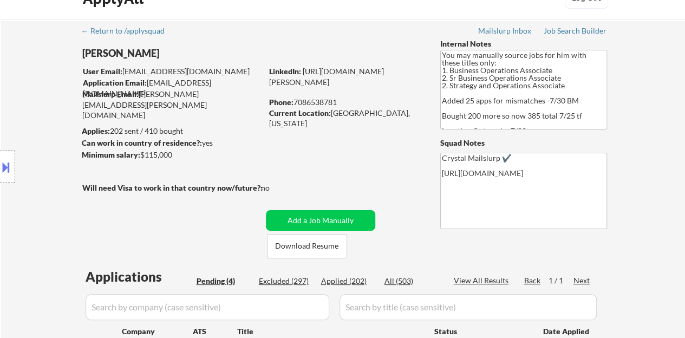
scroll to position [0, 0]
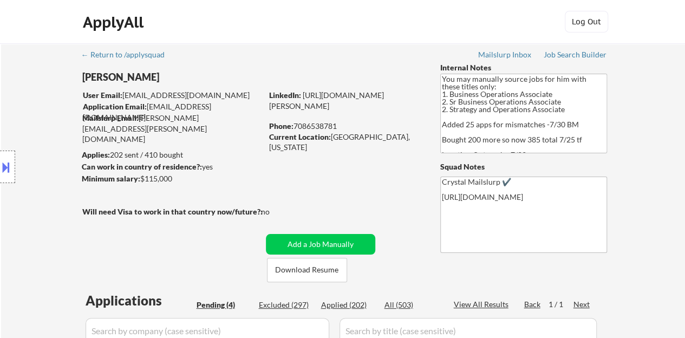
drag, startPoint x: 315, startPoint y: 113, endPoint x: 269, endPoint y: 107, distance: 47.0
click at [269, 107] on div "LinkedIn: https://www.linkedin.com/in/patrick-dowling-039b46152/" at bounding box center [346, 100] width 155 height 21
copy link "https://www.linkedin.com/in/patrick-dowling-039b46152/"
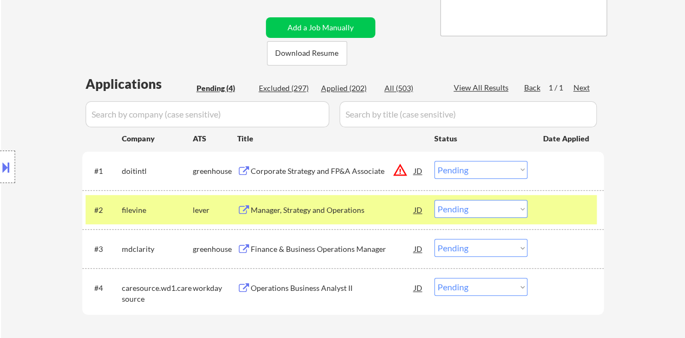
scroll to position [271, 0]
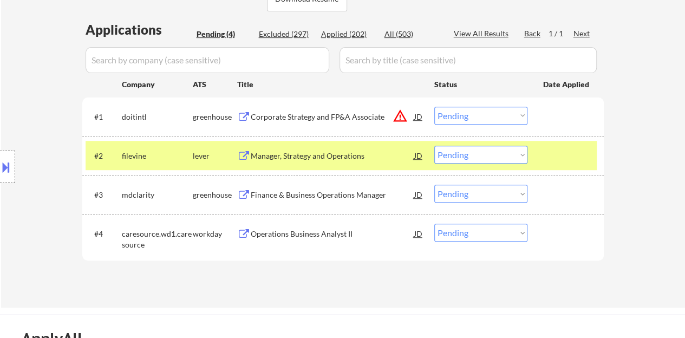
click at [514, 157] on select "Choose an option... Pending Applied Excluded (Questions) Excluded (Expired) Exc…" at bounding box center [480, 155] width 93 height 18
click at [434, 146] on select "Choose an option... Pending Applied Excluded (Questions) Excluded (Expired) Exc…" at bounding box center [480, 155] width 93 height 18
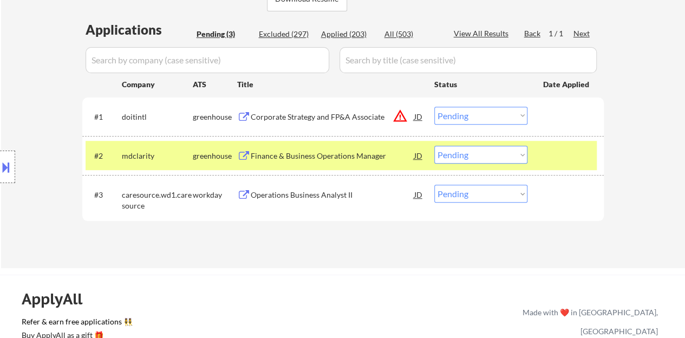
click at [351, 156] on div "Finance & Business Operations Manager" at bounding box center [333, 156] width 164 height 11
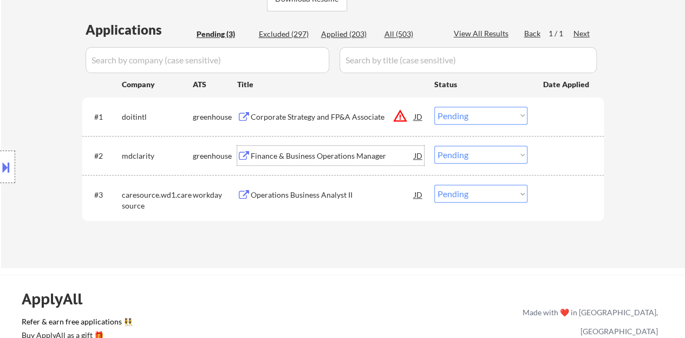
click at [567, 154] on div at bounding box center [567, 156] width 48 height 20
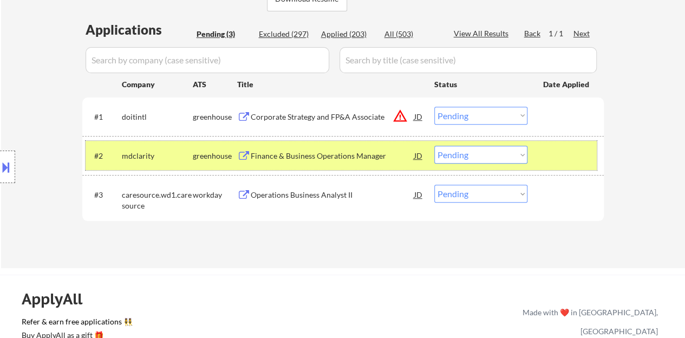
click at [471, 157] on select "Choose an option... Pending Applied Excluded (Questions) Excluded (Expired) Exc…" at bounding box center [480, 155] width 93 height 18
click at [434, 146] on select "Choose an option... Pending Applied Excluded (Questions) Excluded (Expired) Exc…" at bounding box center [480, 155] width 93 height 18
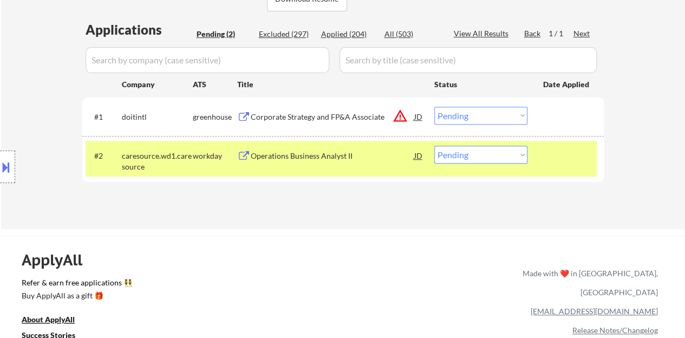
click at [297, 159] on div "Operations Business Analyst II" at bounding box center [333, 156] width 164 height 11
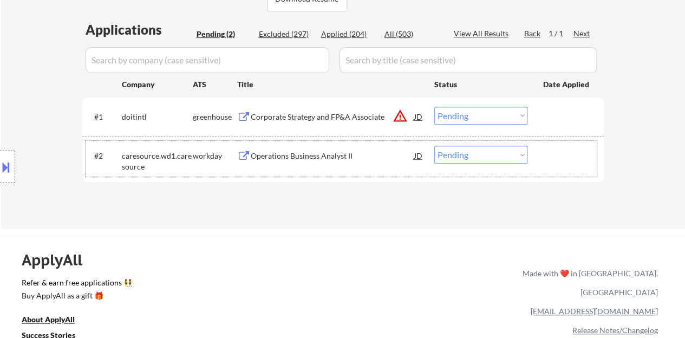
click at [591, 170] on div "#2 caresource.wd1.caresource workday Operations Business Analyst II JD Choose a…" at bounding box center [341, 159] width 511 height 36
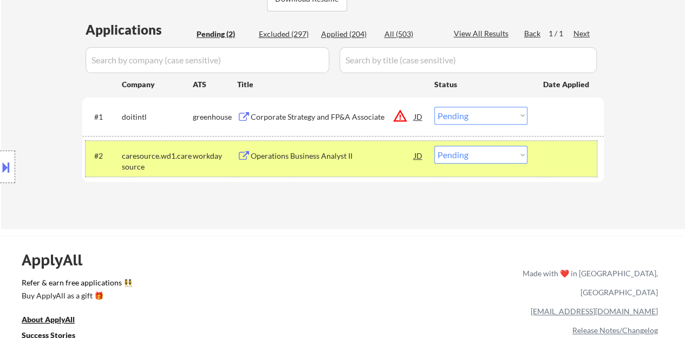
click at [515, 153] on select "Choose an option... Pending Applied Excluded (Questions) Excluded (Expired) Exc…" at bounding box center [480, 155] width 93 height 18
select select ""excluded__salary_""
click at [434, 146] on select "Choose an option... Pending Applied Excluded (Questions) Excluded (Expired) Exc…" at bounding box center [480, 155] width 93 height 18
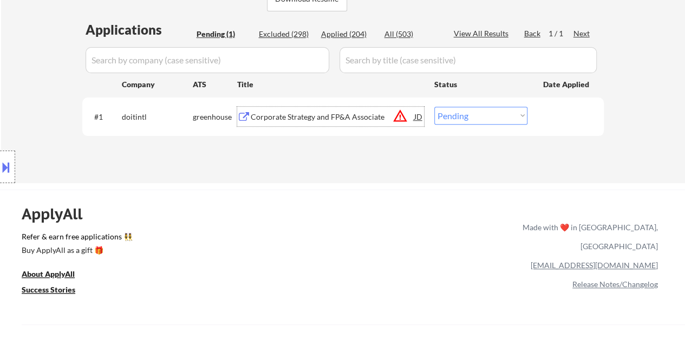
click at [352, 112] on div "Corporate Strategy and FP&A Associate" at bounding box center [333, 117] width 164 height 11
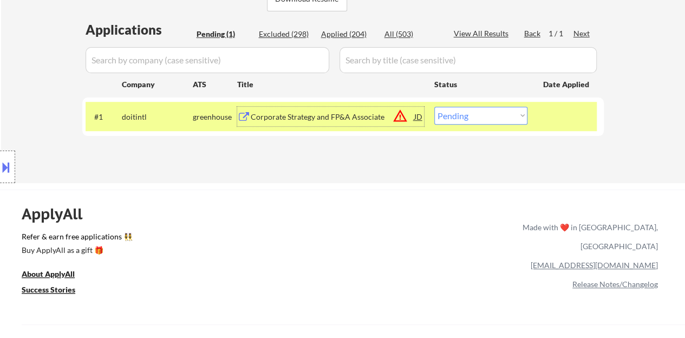
click at [0, 161] on button at bounding box center [6, 167] width 12 height 18
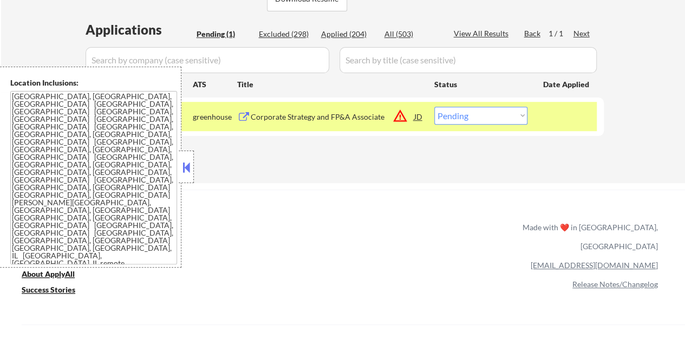
click at [189, 171] on button at bounding box center [186, 167] width 12 height 16
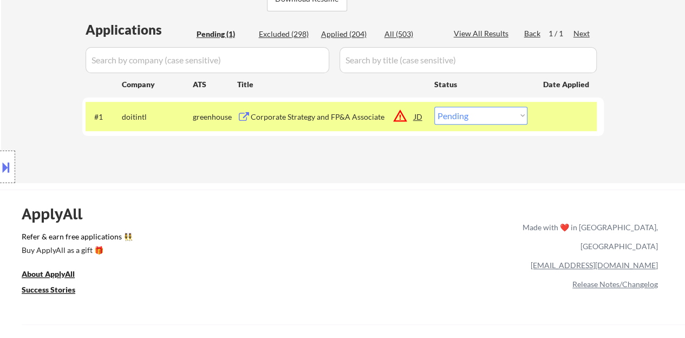
click at [484, 115] on select "Choose an option... Pending Applied Excluded (Questions) Excluded (Expired) Exc…" at bounding box center [480, 116] width 93 height 18
select select ""excluded__bad_match_""
click at [434, 107] on select "Choose an option... Pending Applied Excluded (Questions) Excluded (Expired) Exc…" at bounding box center [480, 116] width 93 height 18
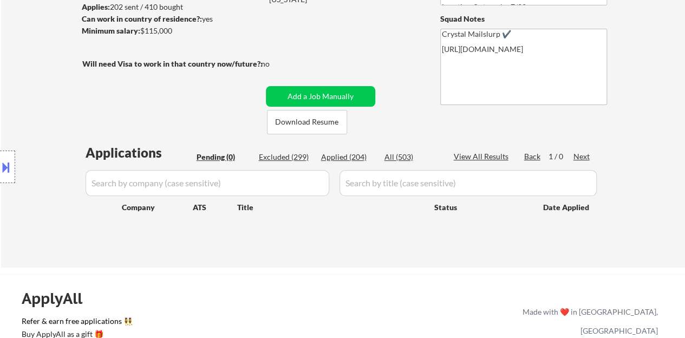
scroll to position [163, 0]
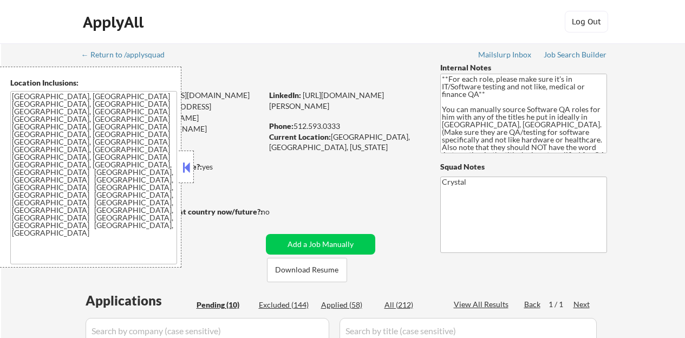
select select ""pending""
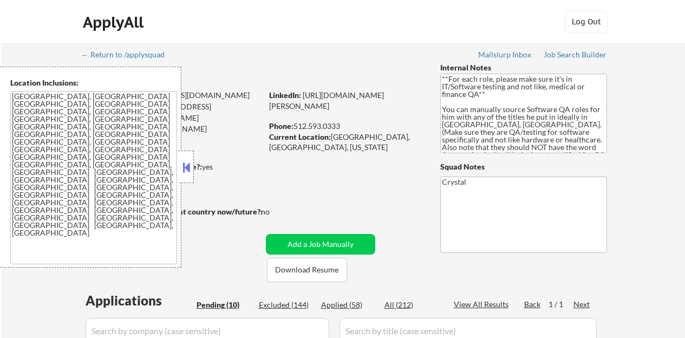
select select ""pending""
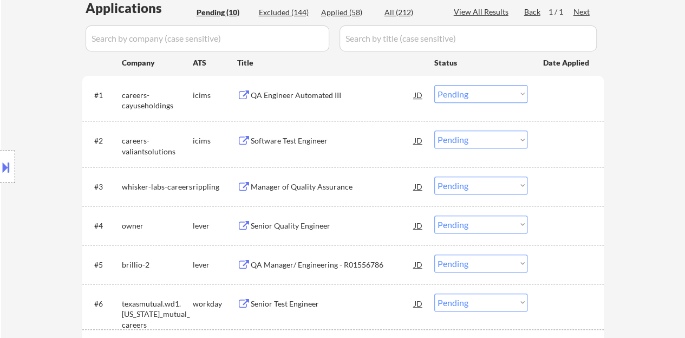
scroll to position [325, 0]
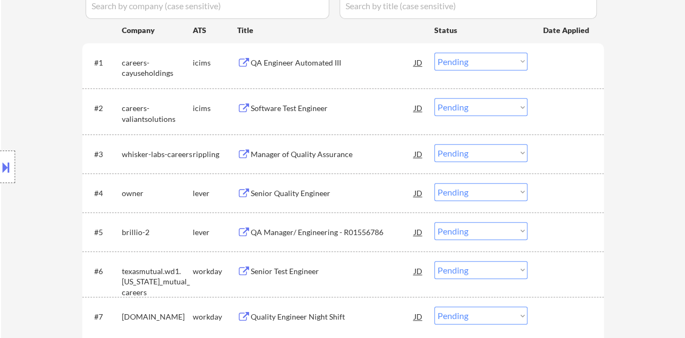
click at [268, 191] on div "Senior Quality Engineer" at bounding box center [333, 193] width 164 height 11
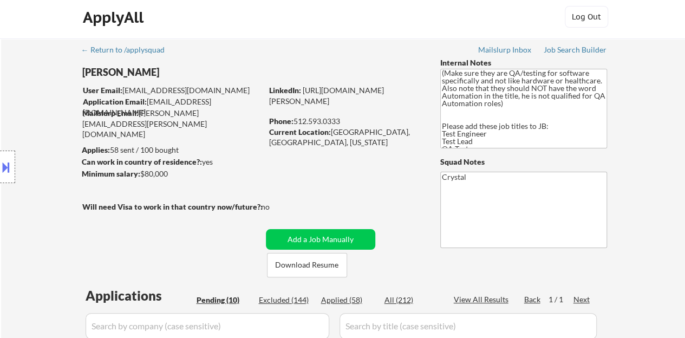
scroll to position [0, 0]
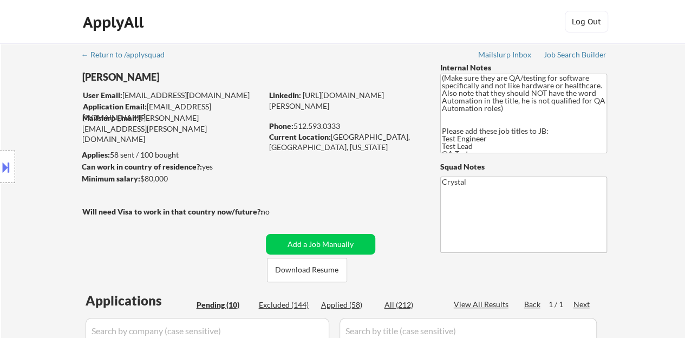
drag, startPoint x: 341, startPoint y: 116, endPoint x: 269, endPoint y: 109, distance: 72.9
click at [269, 109] on div "LinkedIn: [URL][DOMAIN_NAME][PERSON_NAME]" at bounding box center [346, 100] width 155 height 21
copy link "[URL][DOMAIN_NAME][PERSON_NAME]"
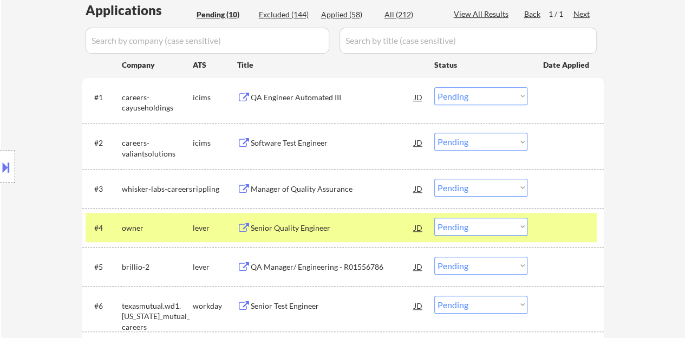
scroll to position [325, 0]
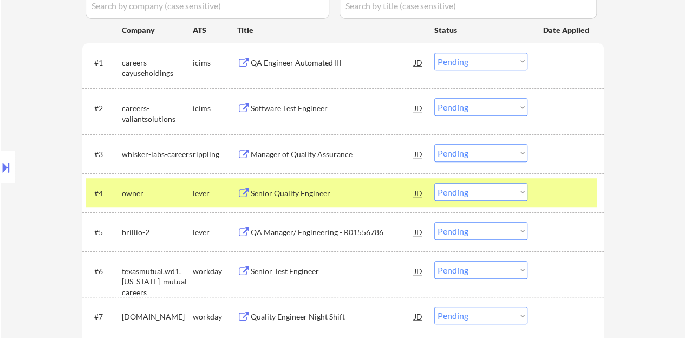
click at [459, 194] on select "Choose an option... Pending Applied Excluded (Questions) Excluded (Expired) Exc…" at bounding box center [480, 192] width 93 height 18
click at [434, 183] on select "Choose an option... Pending Applied Excluded (Questions) Excluded (Expired) Exc…" at bounding box center [480, 192] width 93 height 18
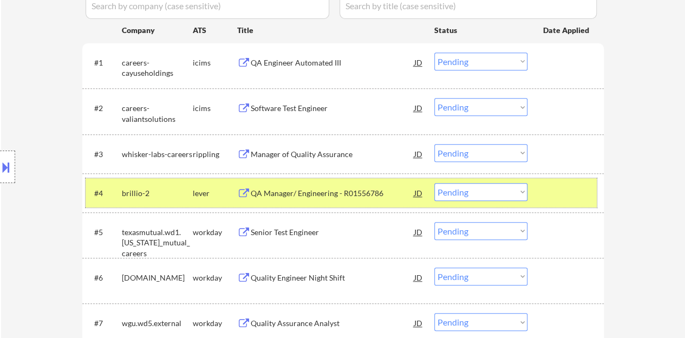
click at [548, 187] on div at bounding box center [567, 193] width 48 height 20
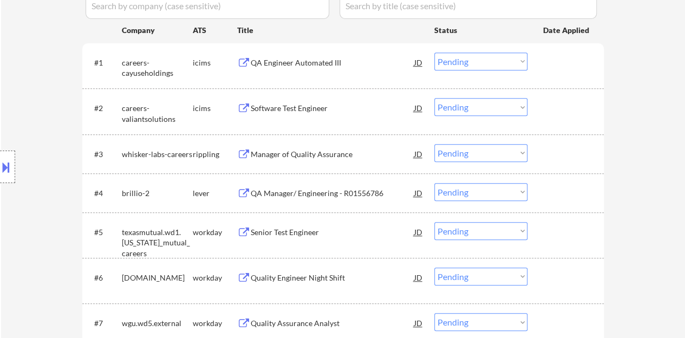
click at [348, 198] on div "QA Manager/ Engineering - R01556786" at bounding box center [333, 193] width 164 height 20
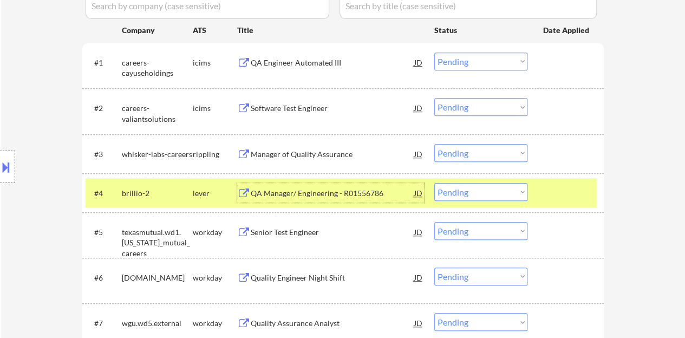
click at [490, 187] on select "Choose an option... Pending Applied Excluded (Questions) Excluded (Expired) Exc…" at bounding box center [480, 192] width 93 height 18
click at [434, 183] on select "Choose an option... Pending Applied Excluded (Questions) Excluded (Expired) Exc…" at bounding box center [480, 192] width 93 height 18
select select ""pending""
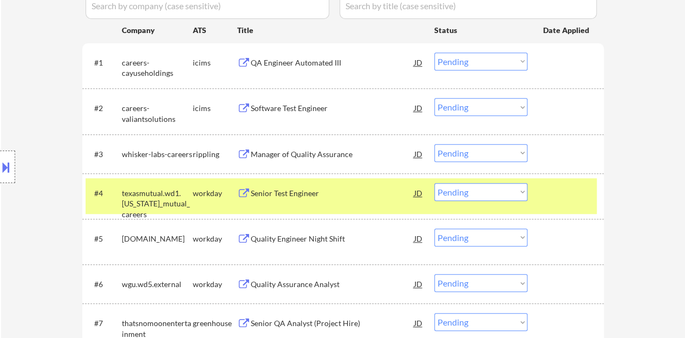
click at [574, 206] on div "#4 texasmutual.wd1.[US_STATE]_mutual_careers workday Senior Test Engineer [PERS…" at bounding box center [341, 196] width 511 height 36
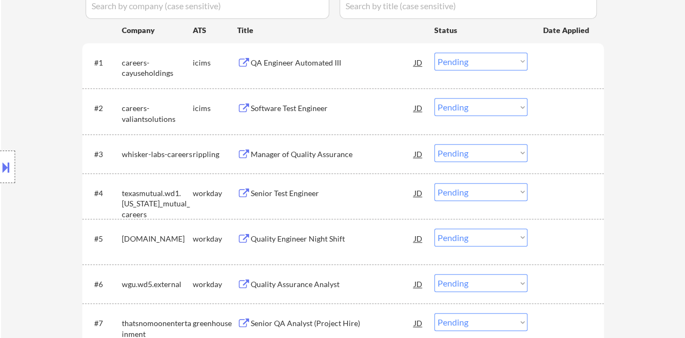
click at [316, 149] on div "Manager of Quality Assurance" at bounding box center [333, 154] width 164 height 11
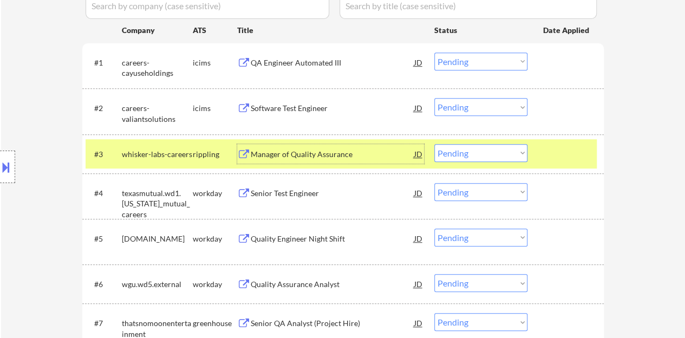
click at [453, 152] on select "Choose an option... Pending Applied Excluded (Questions) Excluded (Expired) Exc…" at bounding box center [480, 153] width 93 height 18
click at [434, 144] on select "Choose an option... Pending Applied Excluded (Questions) Excluded (Expired) Exc…" at bounding box center [480, 153] width 93 height 18
select select ""pending""
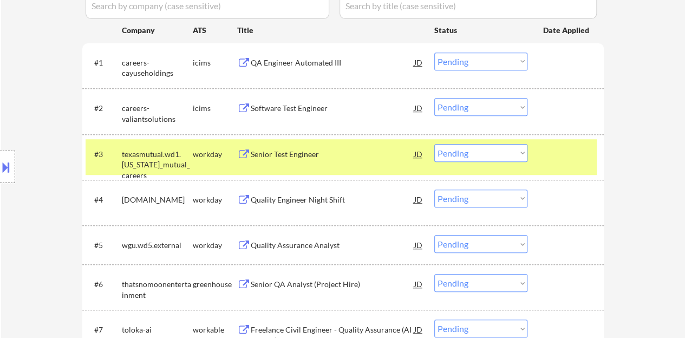
click at [547, 155] on div at bounding box center [567, 154] width 48 height 20
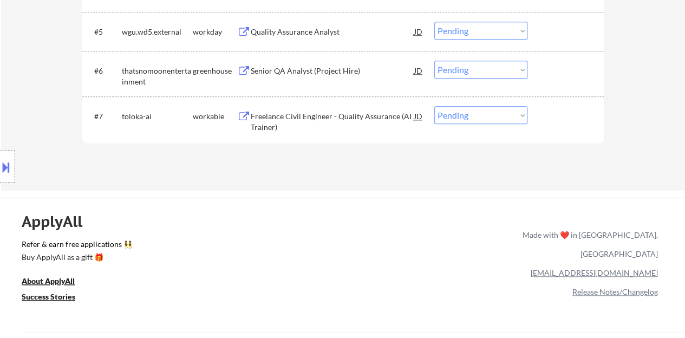
scroll to position [433, 0]
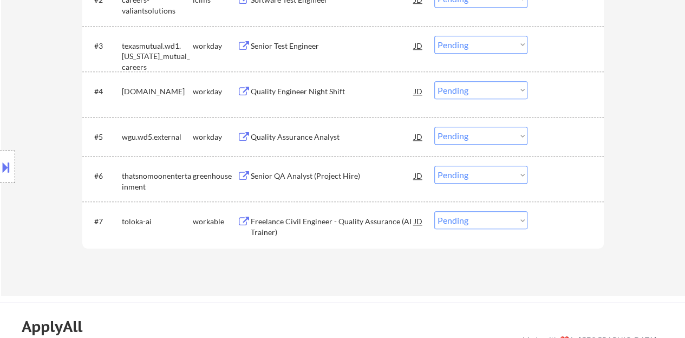
click at [277, 179] on div "Senior QA Analyst (Project Hire)" at bounding box center [333, 176] width 164 height 11
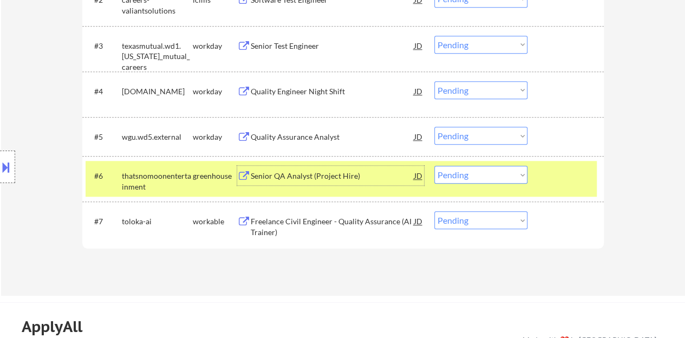
click at [506, 183] on select "Choose an option... Pending Applied Excluded (Questions) Excluded (Expired) Exc…" at bounding box center [480, 175] width 93 height 18
click at [485, 175] on select "Choose an option... Pending Applied Excluded (Questions) Excluded (Expired) Exc…" at bounding box center [480, 175] width 93 height 18
click at [434, 166] on select "Choose an option... Pending Applied Excluded (Questions) Excluded (Expired) Exc…" at bounding box center [480, 175] width 93 height 18
select select ""pending""
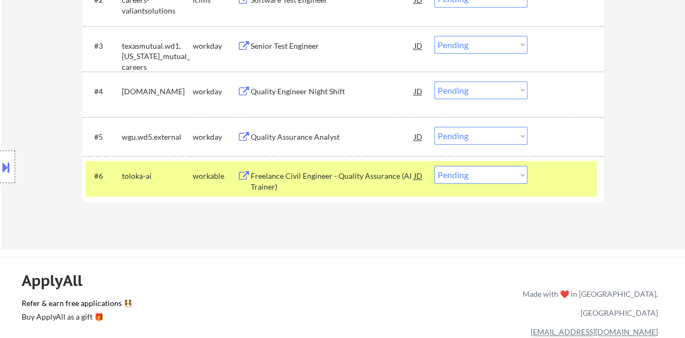
click at [544, 176] on div at bounding box center [567, 176] width 48 height 20
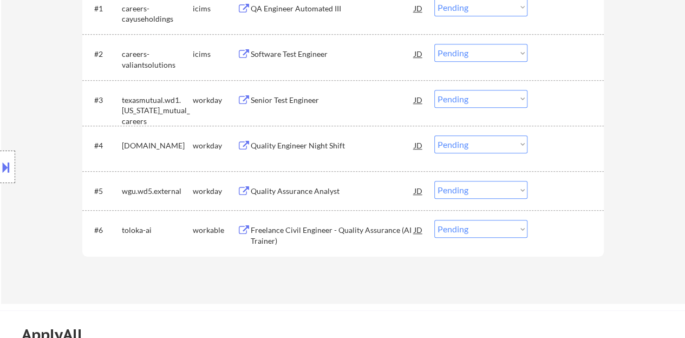
scroll to position [325, 0]
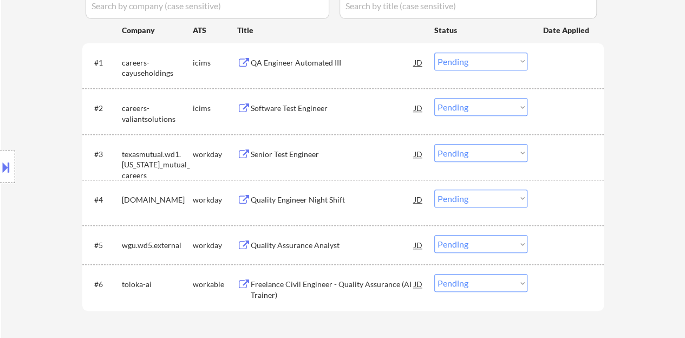
click at [293, 147] on div "Senior Test Engineer" at bounding box center [333, 154] width 164 height 20
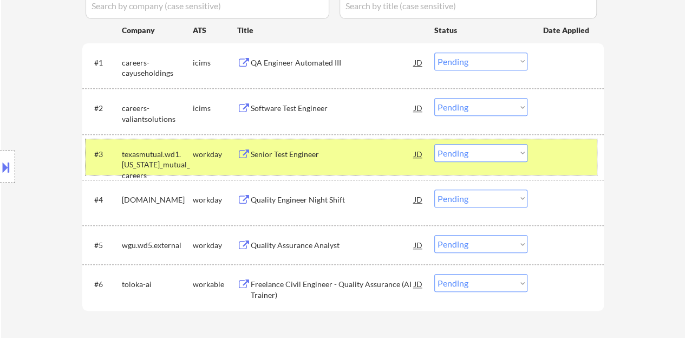
click at [550, 149] on div at bounding box center [567, 154] width 48 height 20
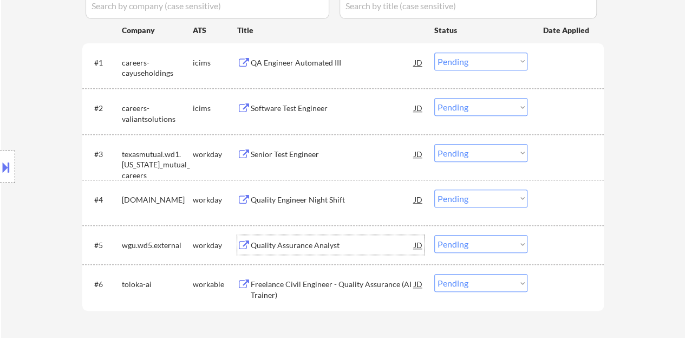
click at [313, 241] on div "Quality Assurance Analyst" at bounding box center [333, 245] width 164 height 11
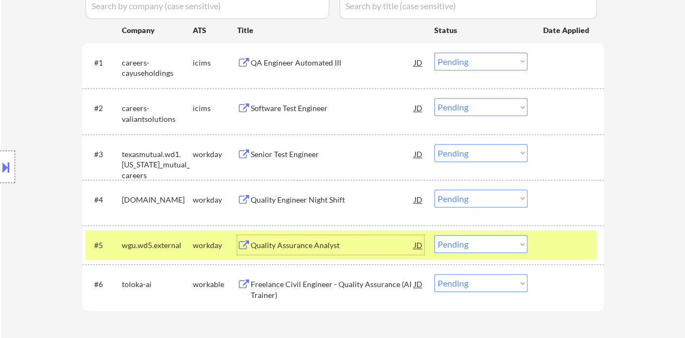
click at [501, 239] on select "Choose an option... Pending Applied Excluded (Questions) Excluded (Expired) Exc…" at bounding box center [480, 244] width 93 height 18
click at [434, 235] on select "Choose an option... Pending Applied Excluded (Questions) Excluded (Expired) Exc…" at bounding box center [480, 244] width 93 height 18
select select ""pending""
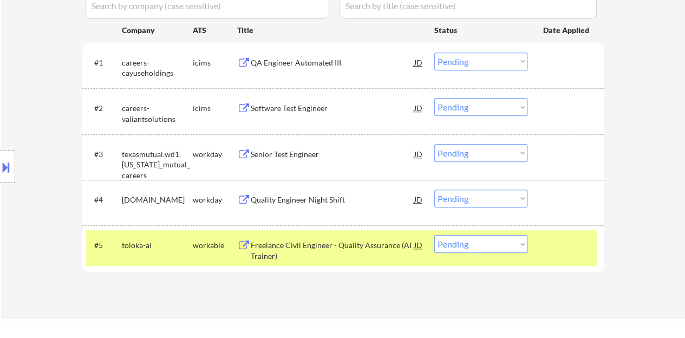
click at [547, 235] on div at bounding box center [567, 245] width 48 height 20
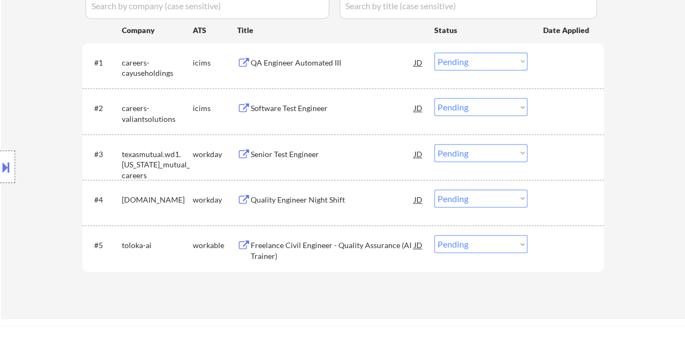
click at [299, 153] on div "Senior Test Engineer" at bounding box center [333, 154] width 164 height 11
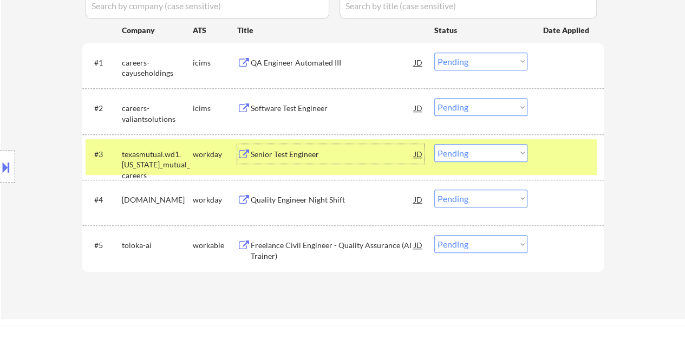
click at [473, 153] on select "Choose an option... Pending Applied Excluded (Questions) Excluded (Expired) Exc…" at bounding box center [480, 153] width 93 height 18
click at [434, 144] on select "Choose an option... Pending Applied Excluded (Questions) Excluded (Expired) Exc…" at bounding box center [480, 153] width 93 height 18
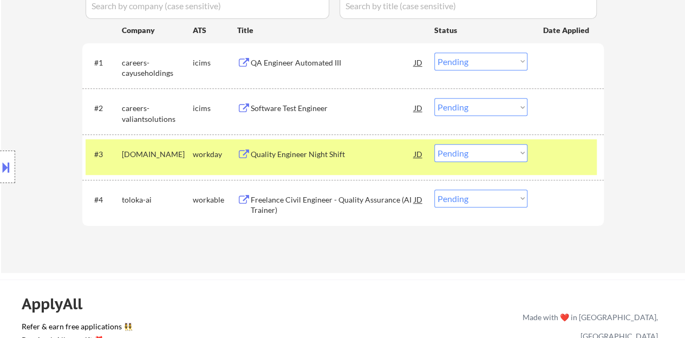
click at [486, 146] on select "Choose an option... Pending Applied Excluded (Questions) Excluded (Expired) Exc…" at bounding box center [480, 153] width 93 height 18
click at [434, 144] on select "Choose an option... Pending Applied Excluded (Questions) Excluded (Expired) Exc…" at bounding box center [480, 153] width 93 height 18
select select ""pending""
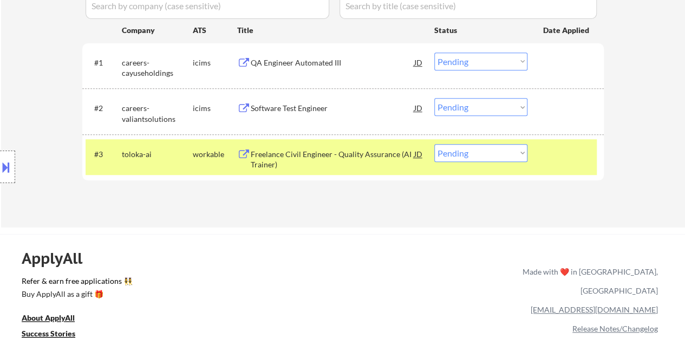
click at [544, 161] on div at bounding box center [567, 154] width 48 height 20
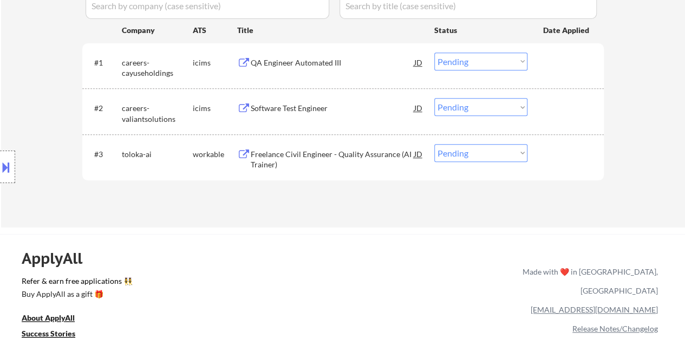
scroll to position [271, 0]
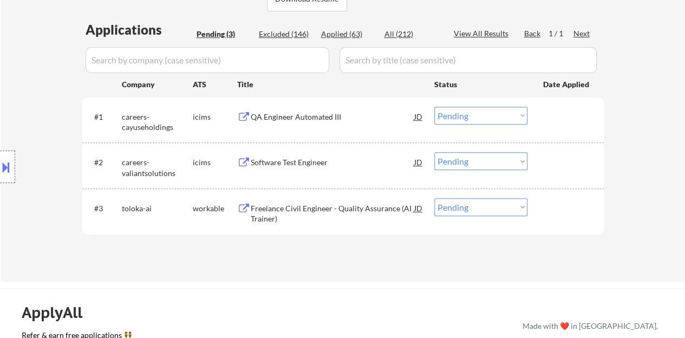
click at [276, 164] on div "Software Test Engineer" at bounding box center [333, 162] width 164 height 11
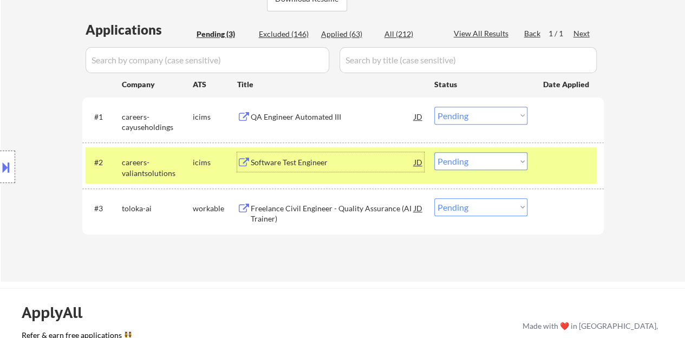
click at [486, 160] on select "Choose an option... Pending Applied Excluded (Questions) Excluded (Expired) Exc…" at bounding box center [480, 161] width 93 height 18
click at [434, 152] on select "Choose an option... Pending Applied Excluded (Questions) Excluded (Expired) Exc…" at bounding box center [480, 161] width 93 height 18
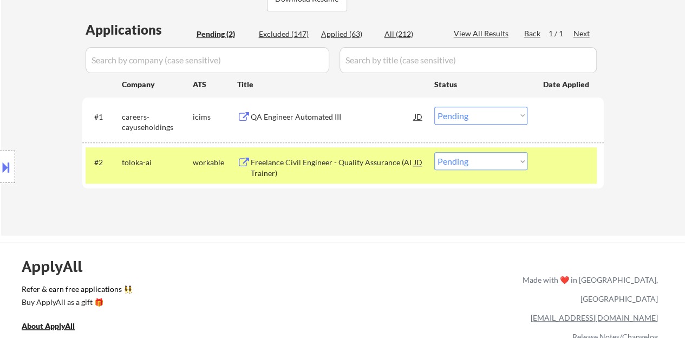
click at [549, 168] on div at bounding box center [567, 162] width 48 height 20
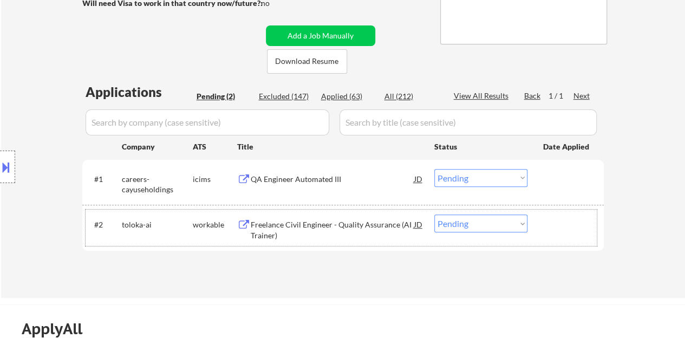
scroll to position [217, 0]
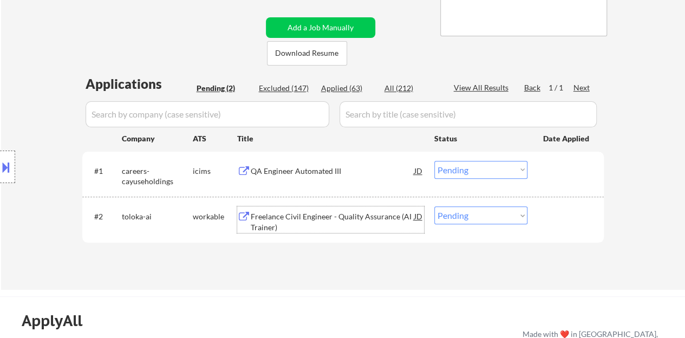
click at [283, 217] on div "Freelance Civil Engineer - Quality Assurance (AI Trainer)" at bounding box center [333, 221] width 164 height 21
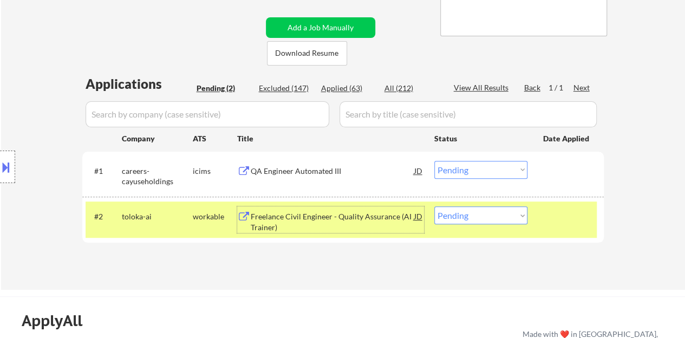
click at [477, 222] on select "Choose an option... Pending Applied Excluded (Questions) Excluded (Expired) Exc…" at bounding box center [480, 215] width 93 height 18
select select ""excluded__bad_match_""
click at [434, 206] on select "Choose an option... Pending Applied Excluded (Questions) Excluded (Expired) Exc…" at bounding box center [480, 215] width 93 height 18
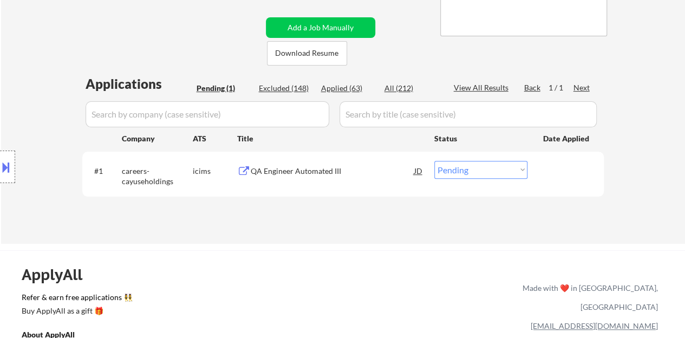
click at [291, 174] on div "QA Engineer Automated III" at bounding box center [333, 171] width 164 height 11
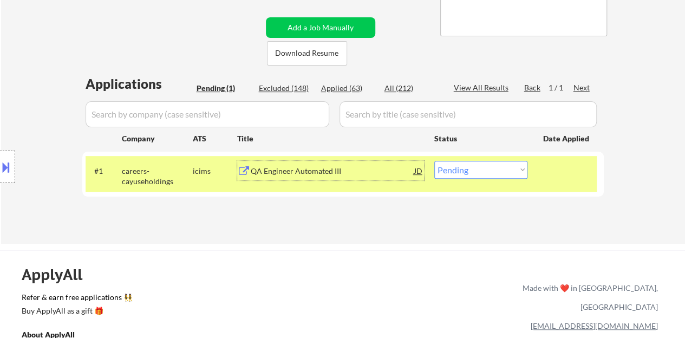
click at [457, 174] on select "Choose an option... Pending Applied Excluded (Questions) Excluded (Expired) Exc…" at bounding box center [480, 170] width 93 height 18
select select ""applied""
click at [434, 161] on select "Choose an option... Pending Applied Excluded (Questions) Excluded (Expired) Exc…" at bounding box center [480, 170] width 93 height 18
